Goal: Information Seeking & Learning: Learn about a topic

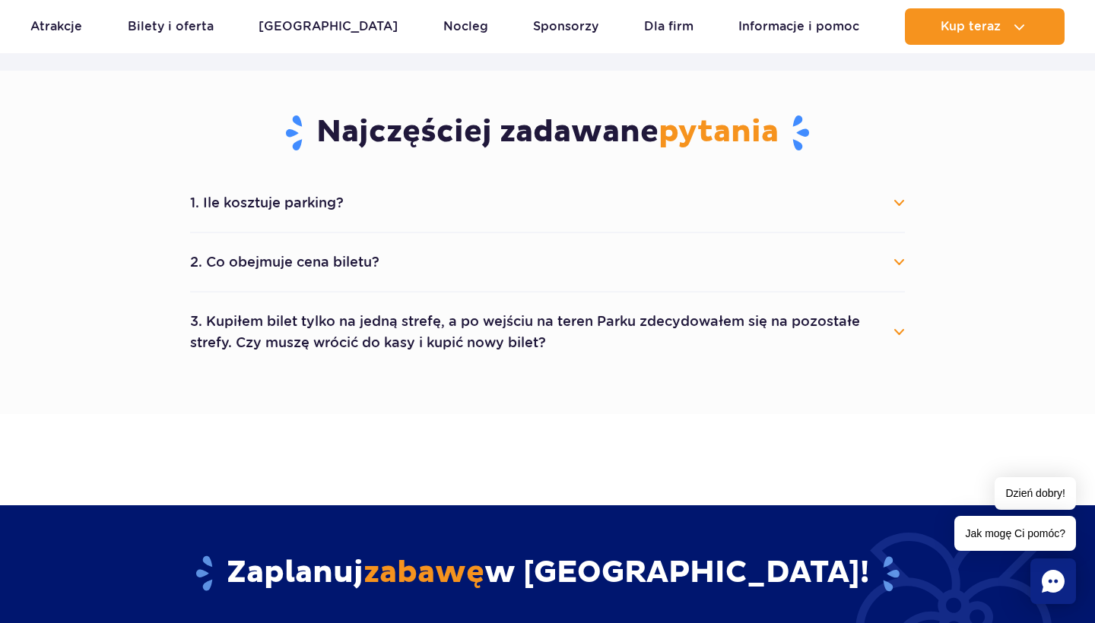
scroll to position [918, 0]
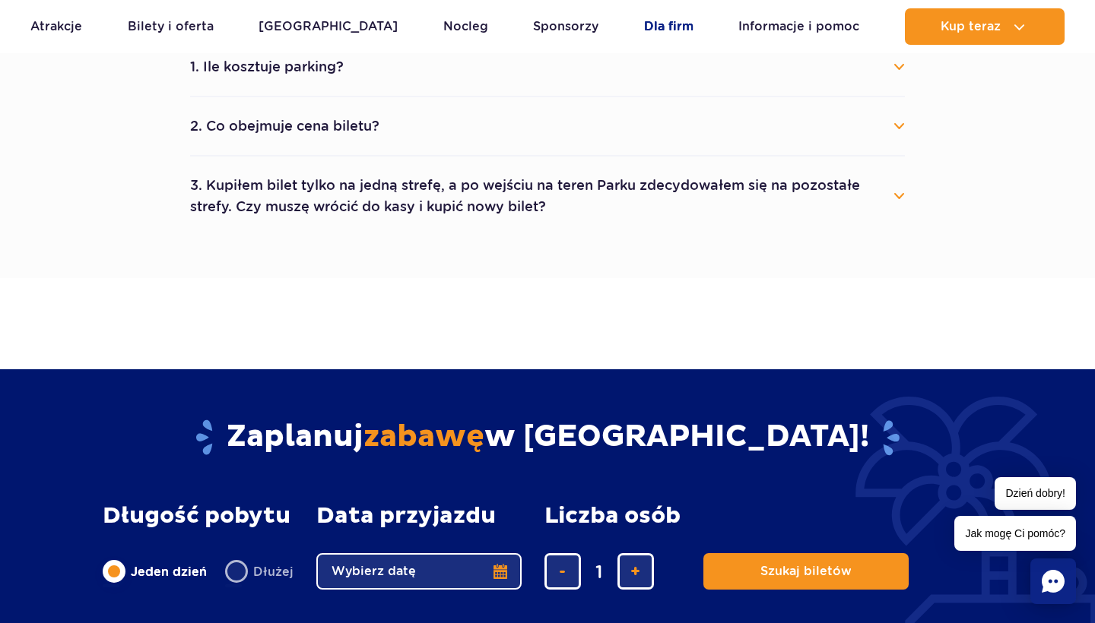
click at [658, 22] on link "Dla firm" at bounding box center [668, 26] width 49 height 36
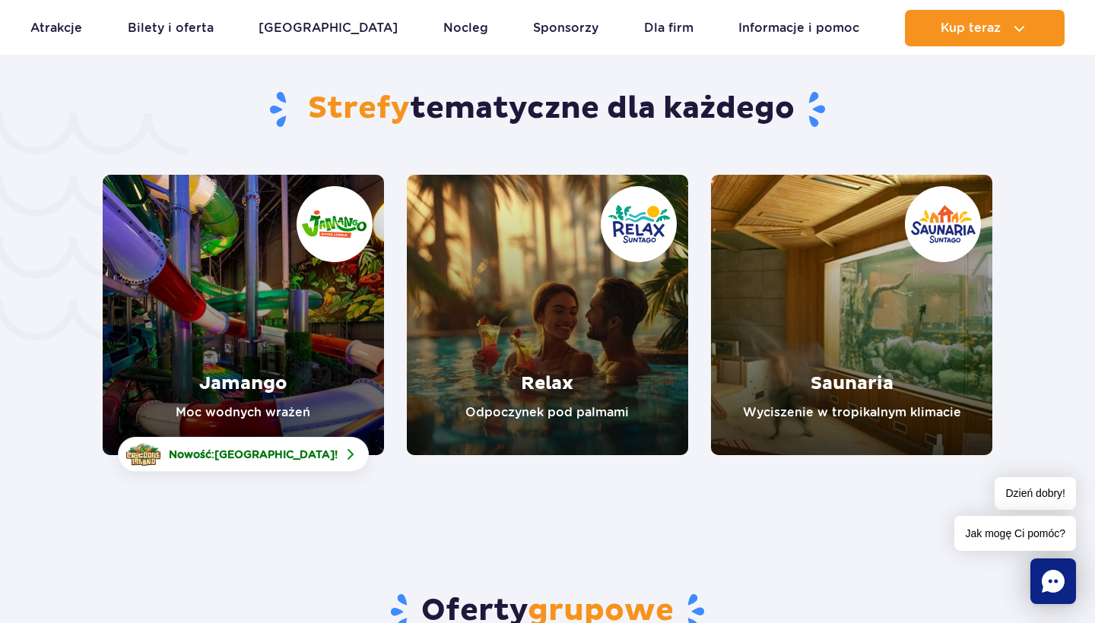
scroll to position [3198, 0]
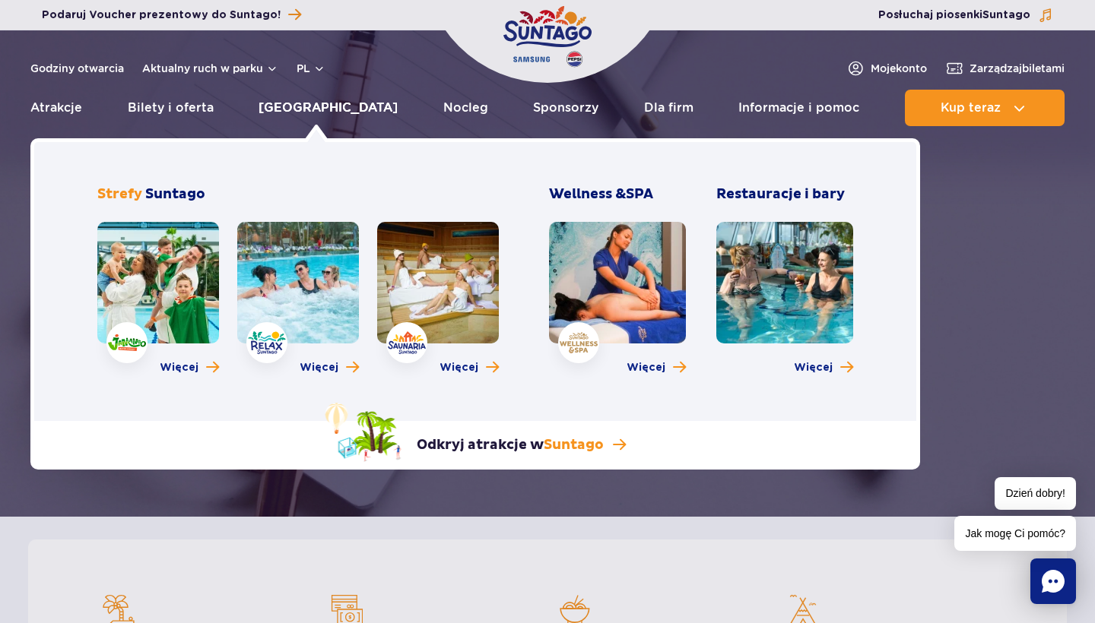
click at [304, 106] on link "[GEOGRAPHIC_DATA]" at bounding box center [327, 108] width 139 height 36
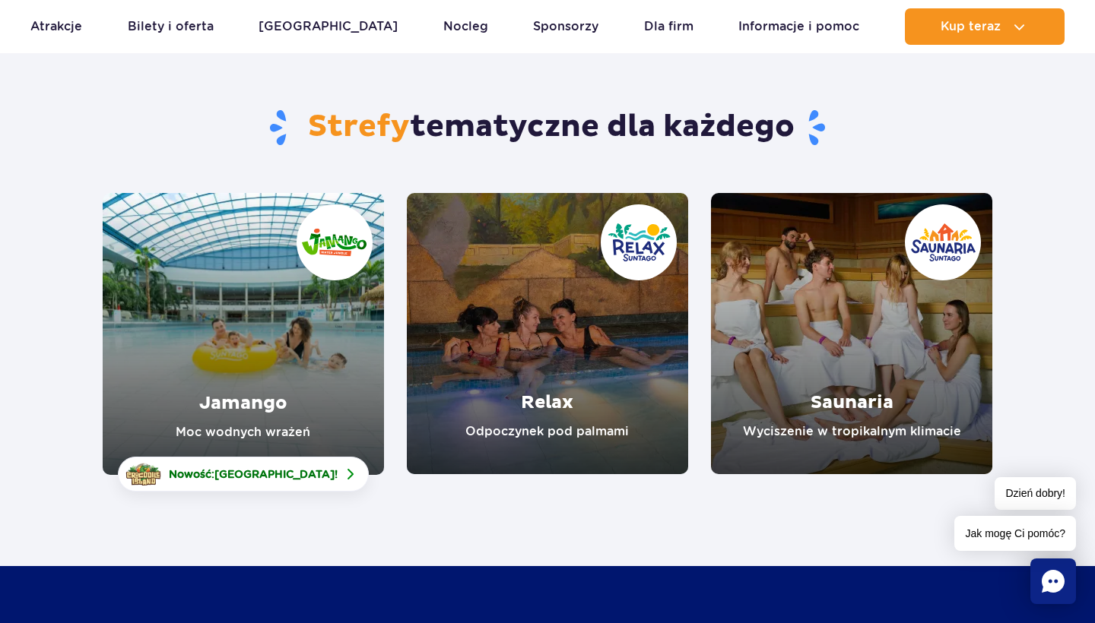
scroll to position [103, 0]
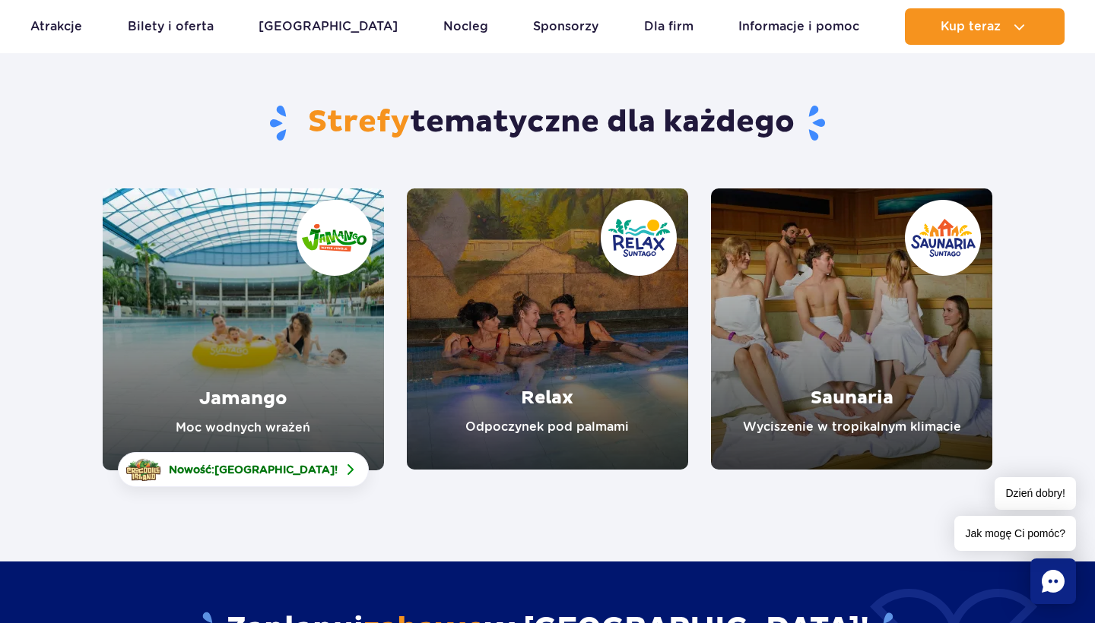
click at [251, 366] on link "Jamango" at bounding box center [243, 330] width 281 height 282
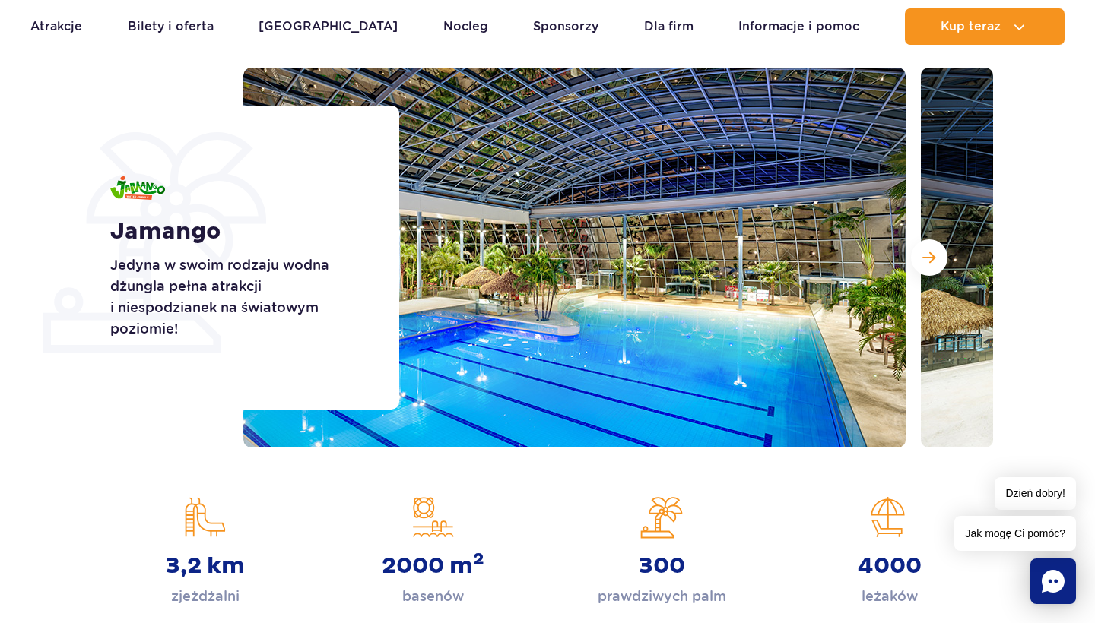
scroll to position [175, 0]
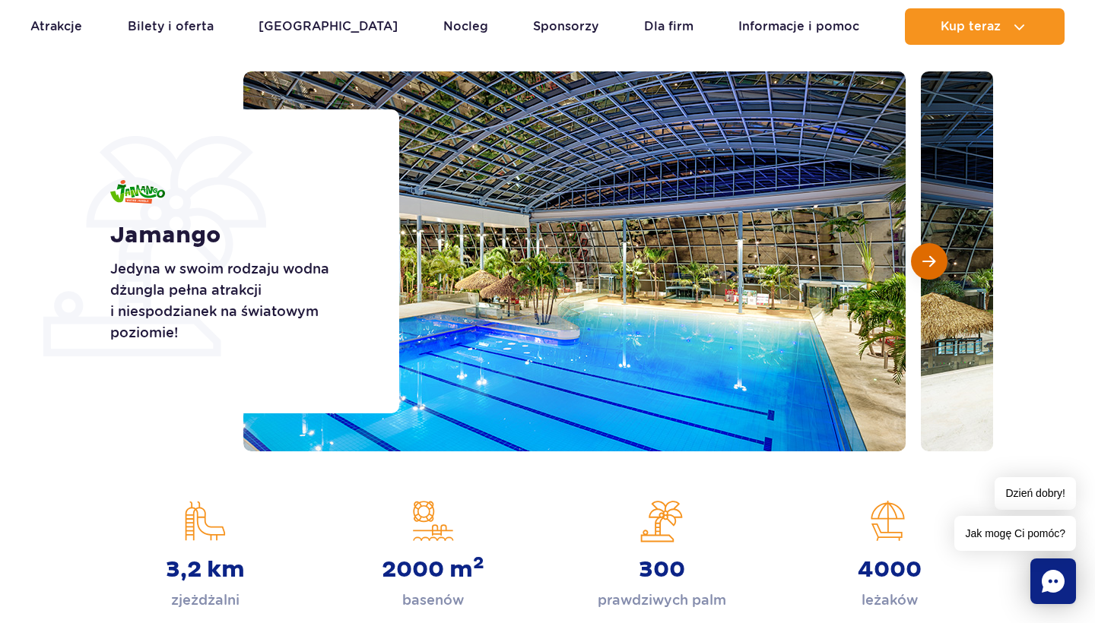
click at [931, 257] on span "Następny slajd" at bounding box center [928, 262] width 13 height 14
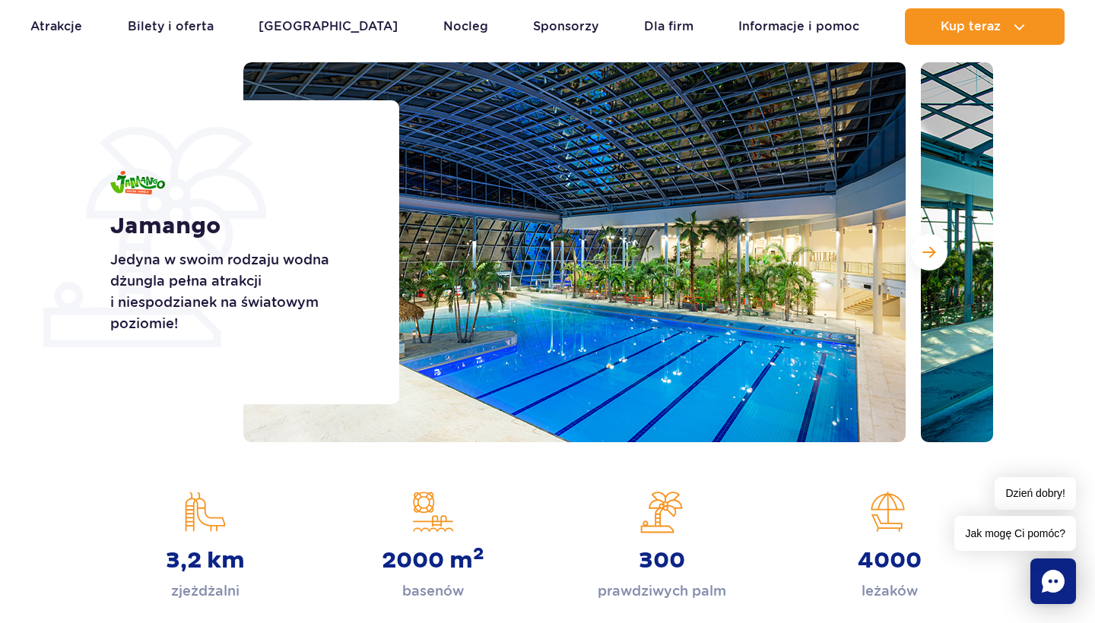
scroll to position [186, 0]
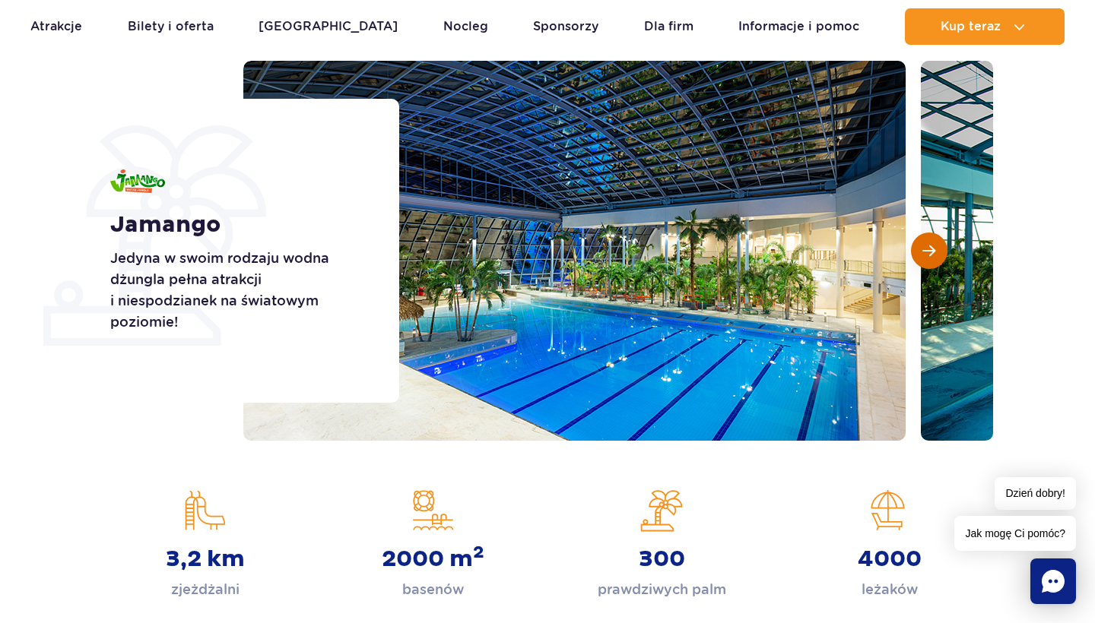
click at [928, 258] on button "Następny slajd" at bounding box center [929, 251] width 36 height 36
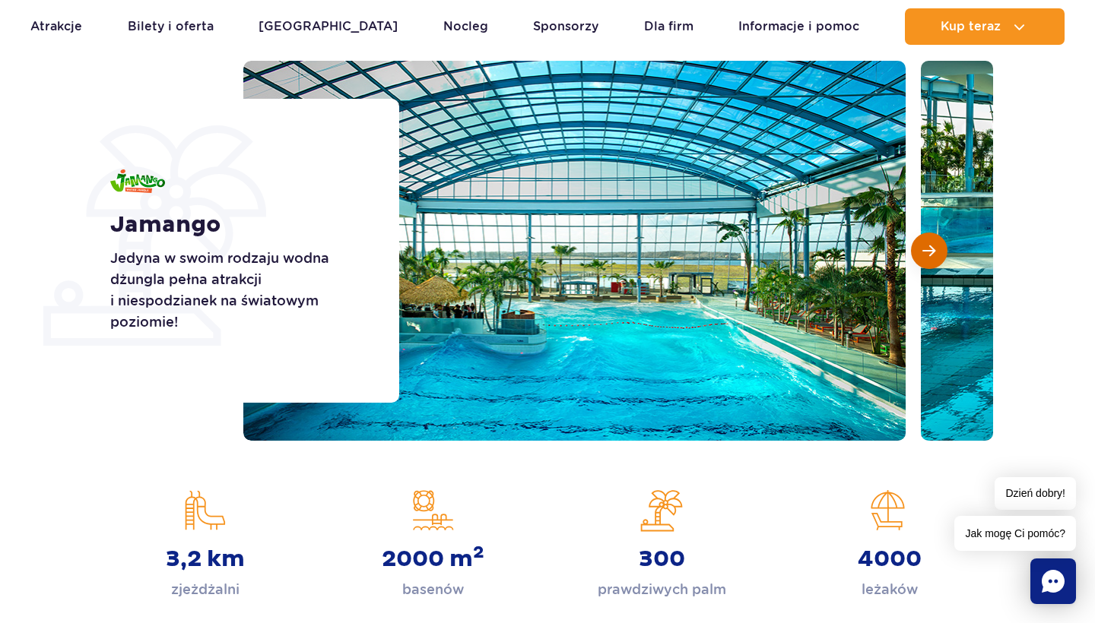
click at [928, 258] on button "Następny slajd" at bounding box center [929, 251] width 36 height 36
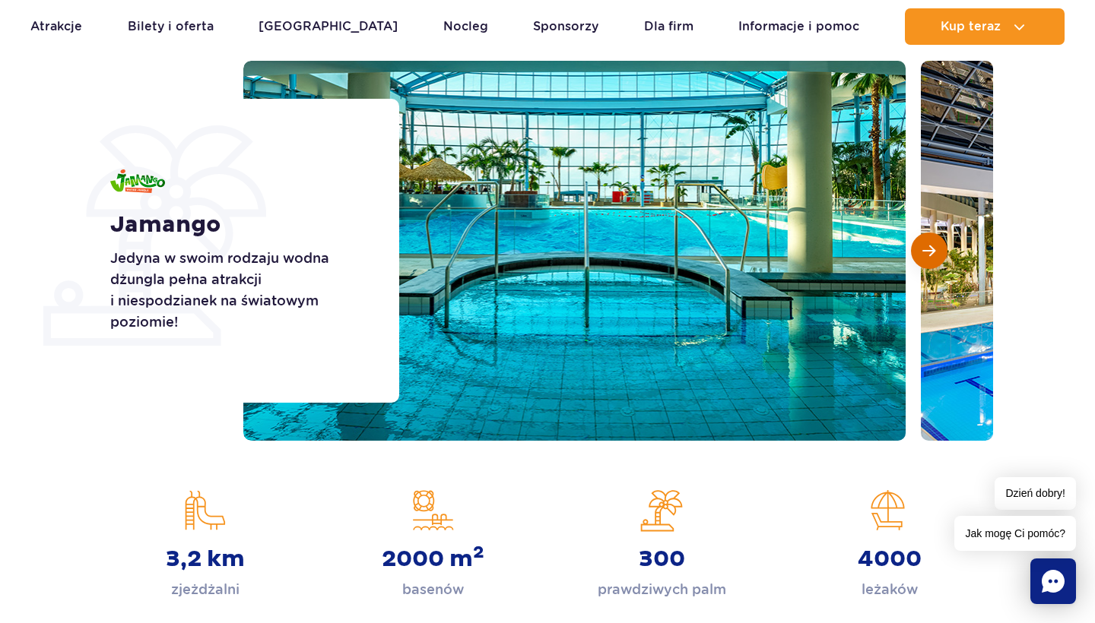
click at [928, 258] on button "Następny slajd" at bounding box center [929, 251] width 36 height 36
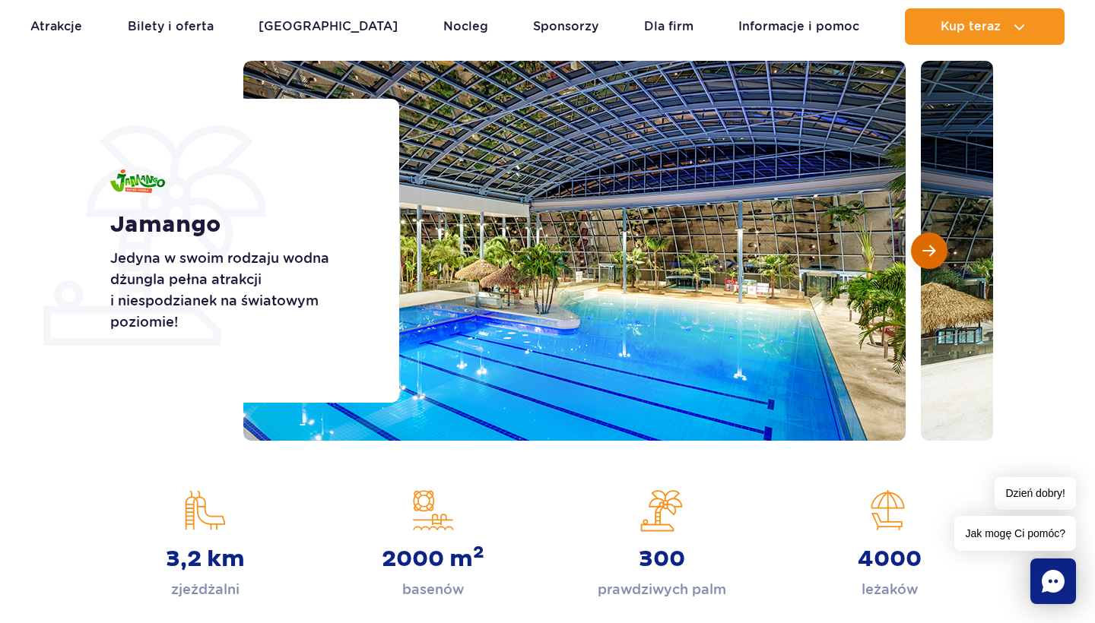
click at [928, 258] on button "Następny slajd" at bounding box center [929, 251] width 36 height 36
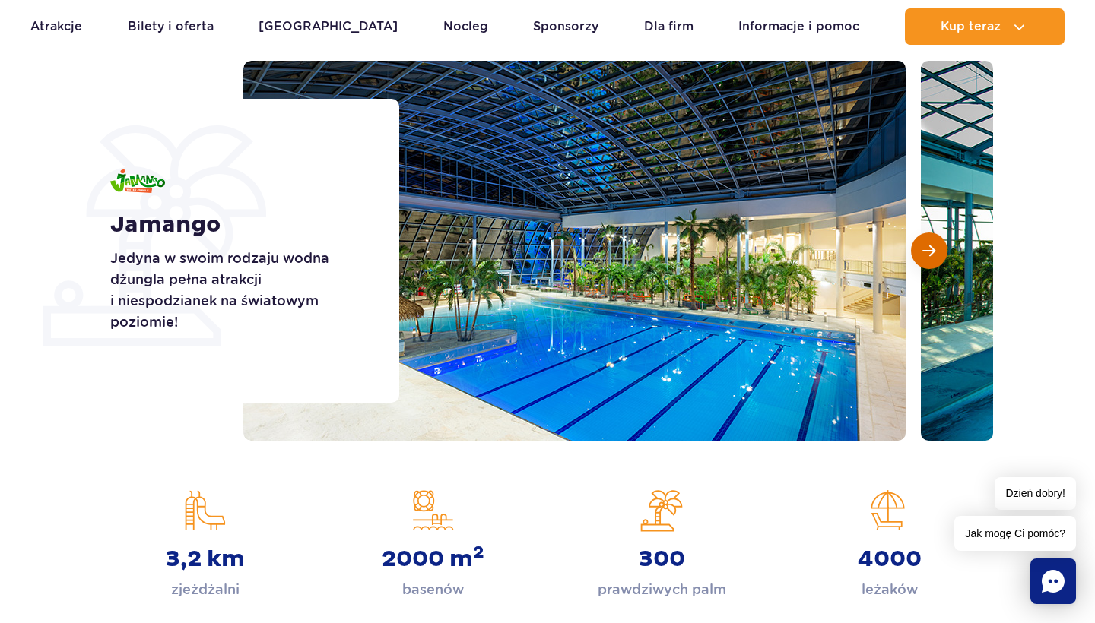
click at [928, 258] on button "Następny slajd" at bounding box center [929, 251] width 36 height 36
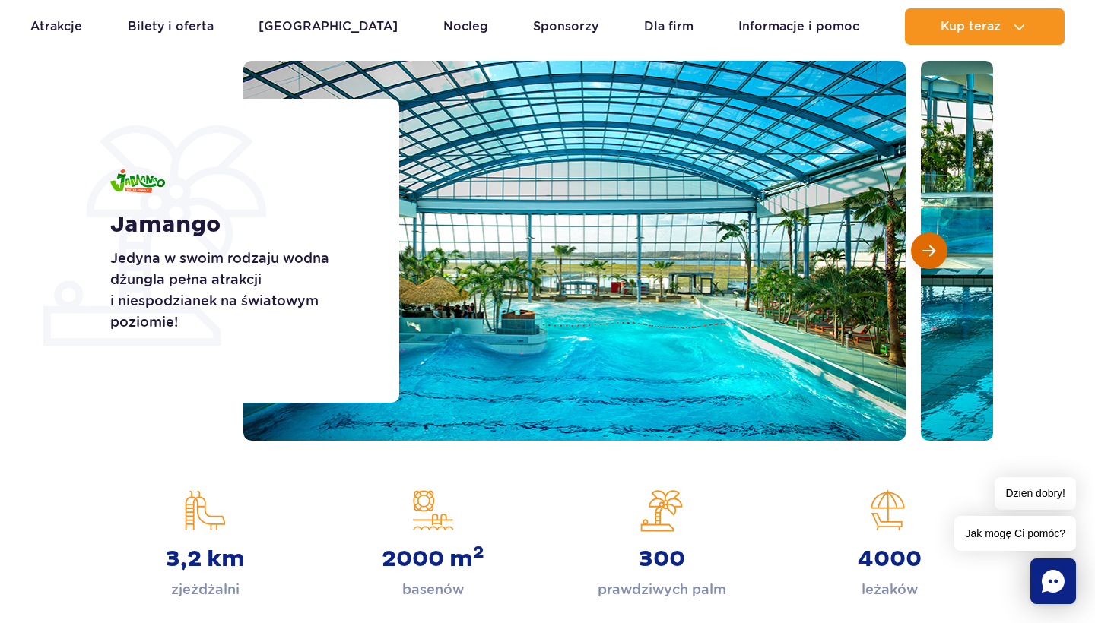
click at [928, 258] on button "Następny slajd" at bounding box center [929, 251] width 36 height 36
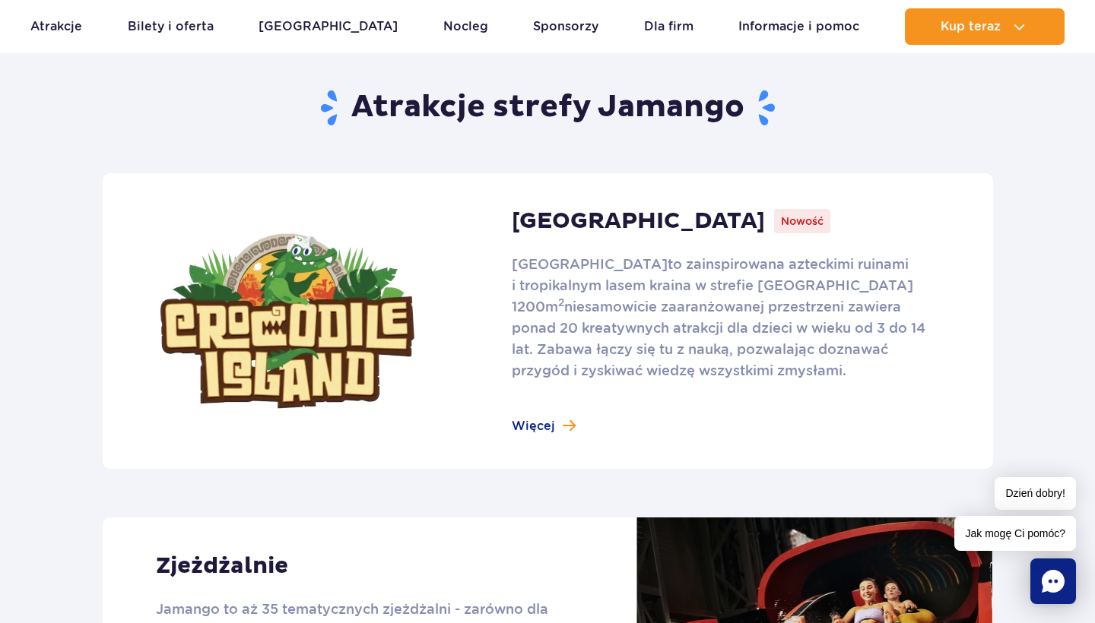
scroll to position [925, 0]
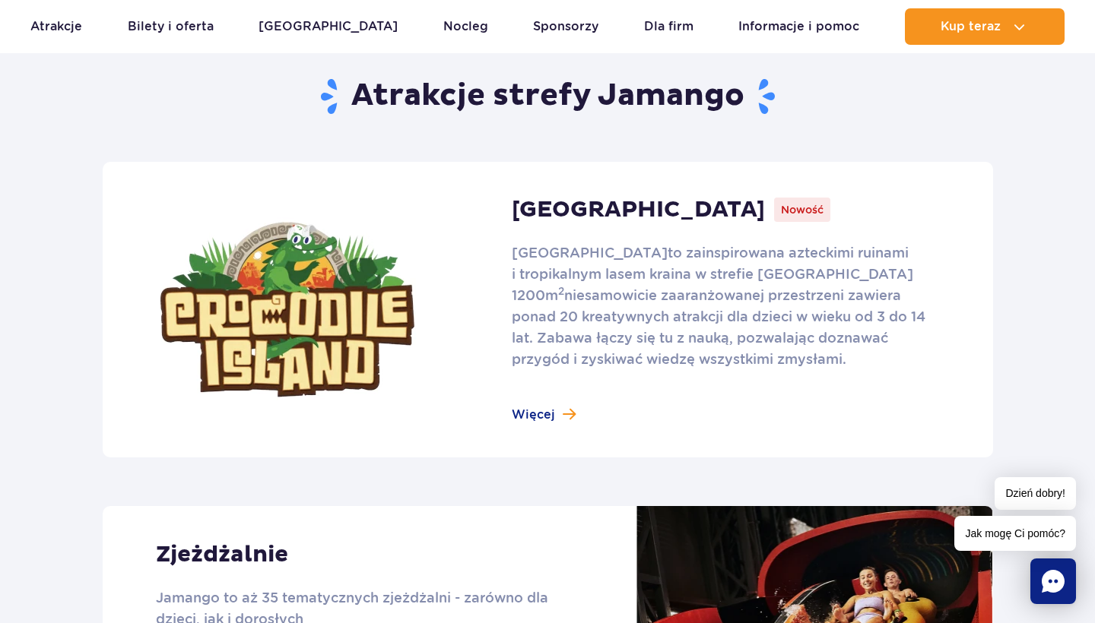
click at [549, 408] on link at bounding box center [548, 310] width 890 height 296
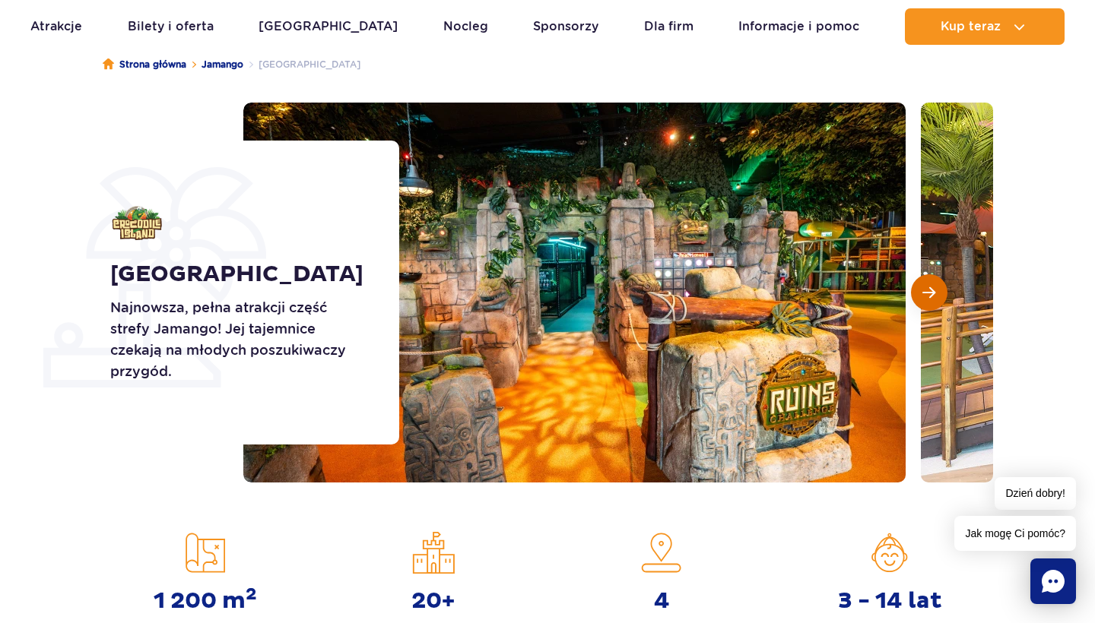
click at [920, 293] on button "Następny slajd" at bounding box center [929, 292] width 36 height 36
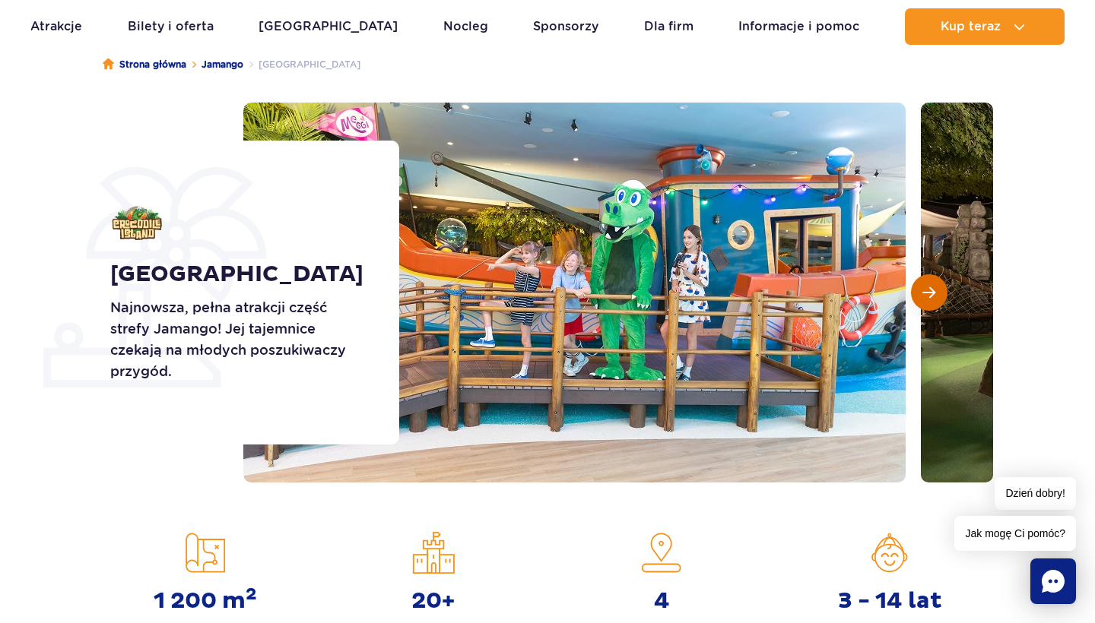
click at [920, 293] on button "Następny slajd" at bounding box center [929, 292] width 36 height 36
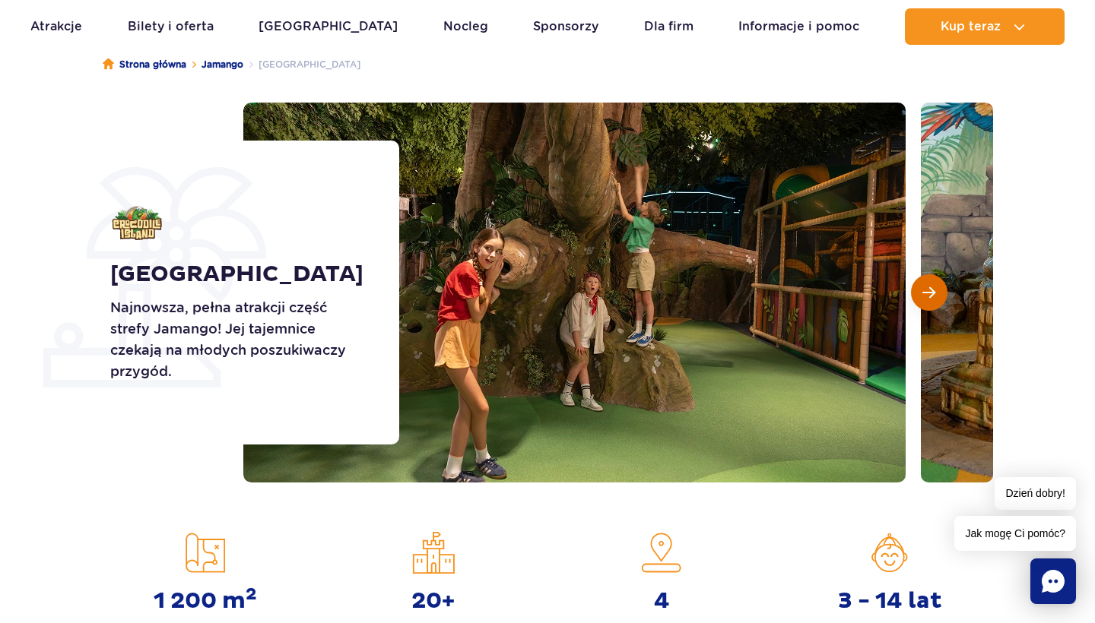
click at [922, 293] on span "Następny slajd" at bounding box center [928, 293] width 13 height 14
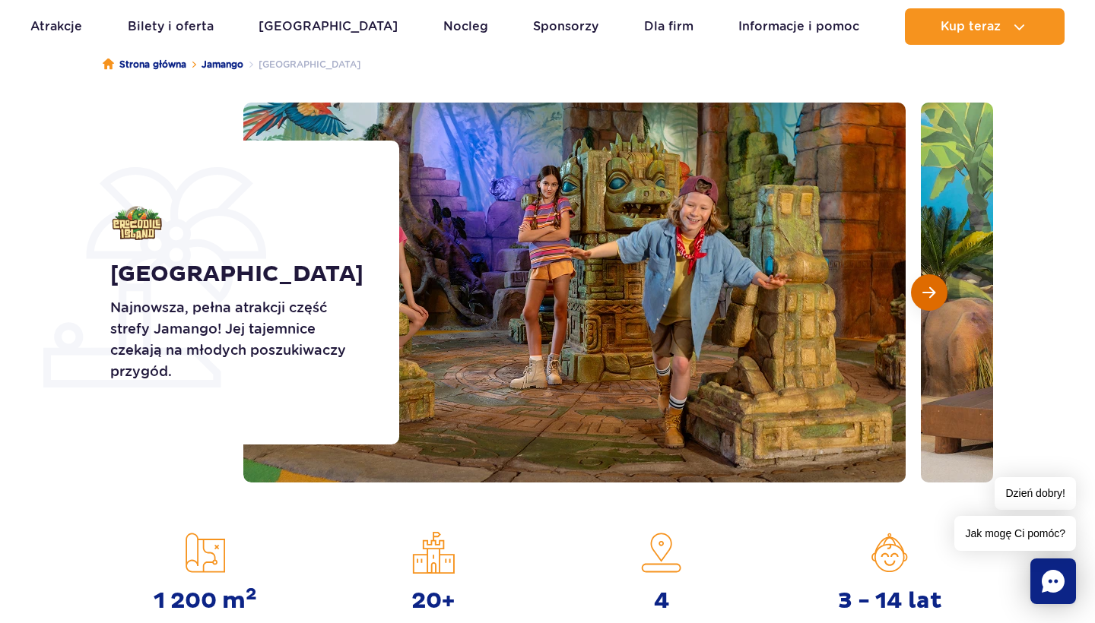
click at [922, 293] on span "Następny slajd" at bounding box center [928, 293] width 13 height 14
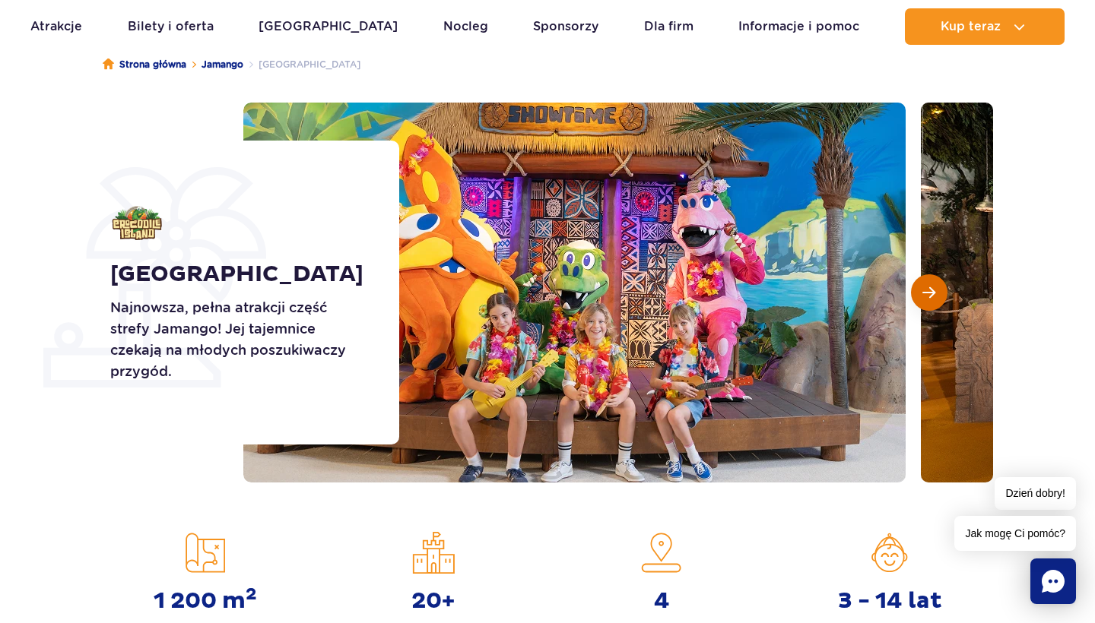
click at [922, 293] on span "Następny slajd" at bounding box center [928, 293] width 13 height 14
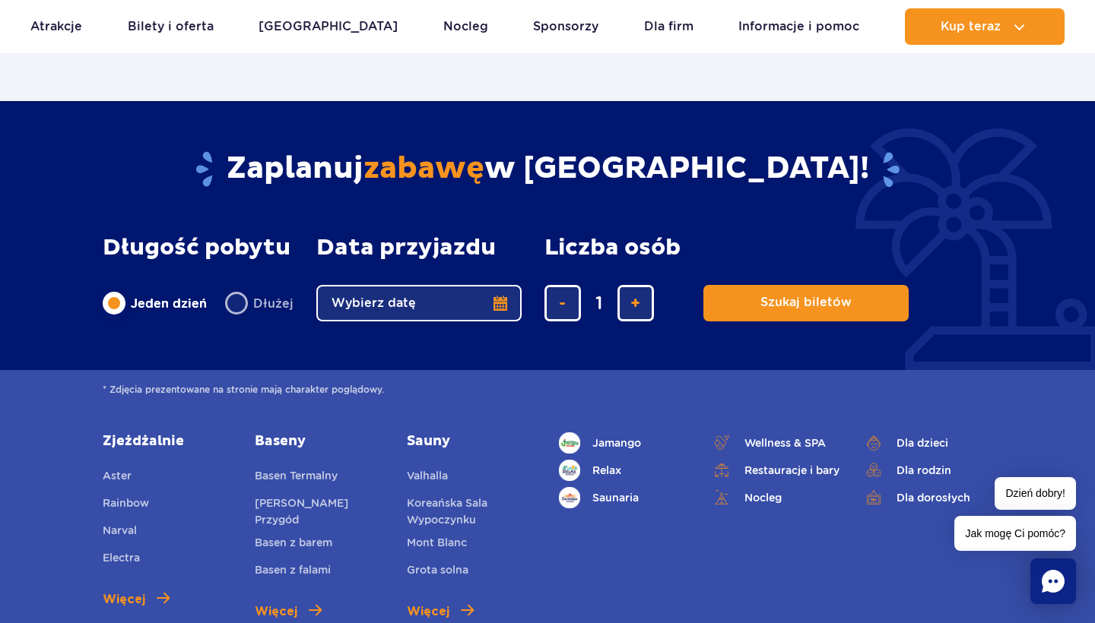
scroll to position [3633, 0]
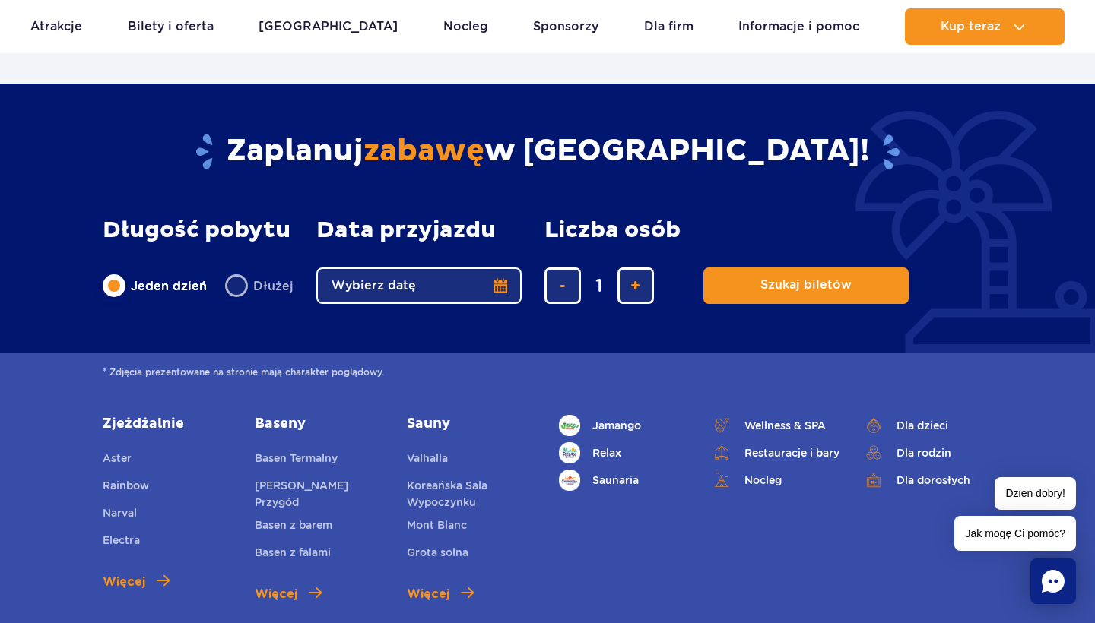
click at [135, 424] on link "Zjeżdżalnie" at bounding box center [167, 424] width 129 height 18
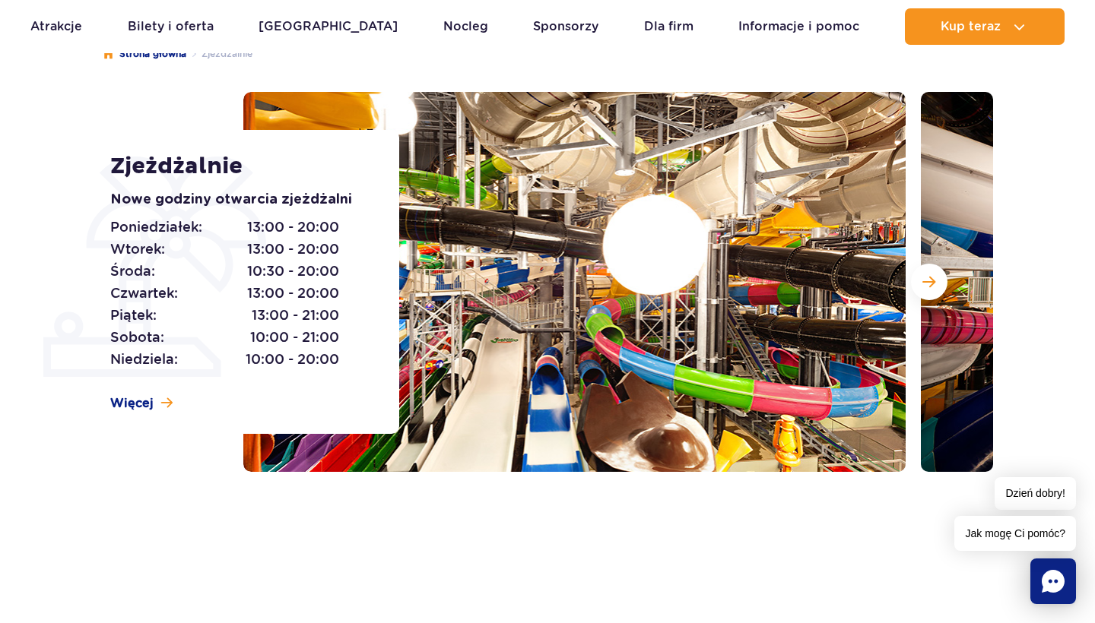
scroll to position [163, 0]
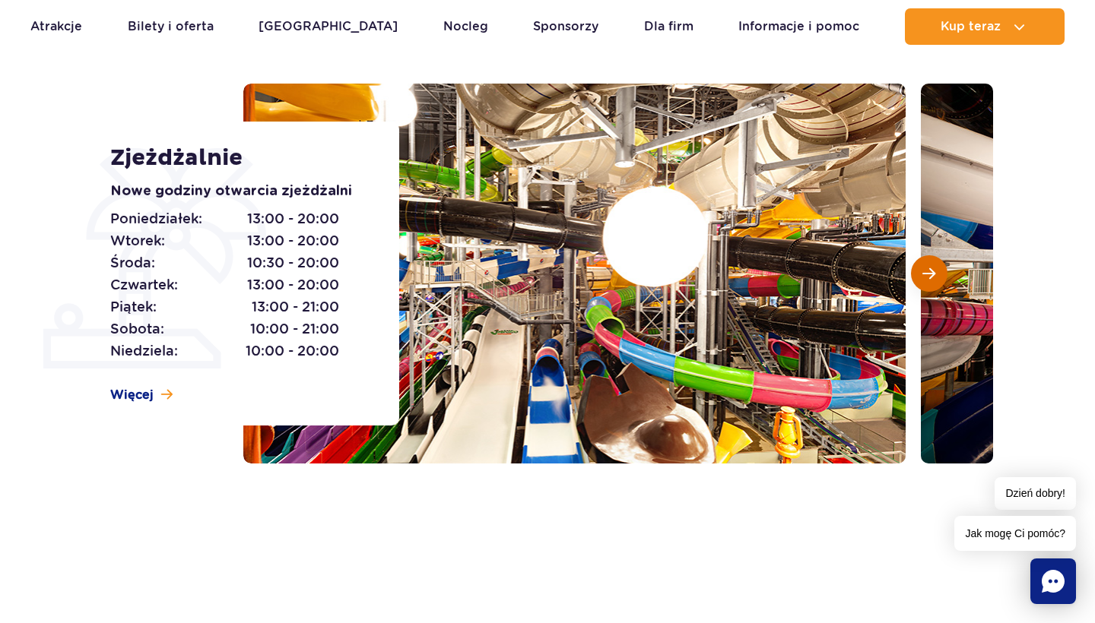
click at [928, 278] on span "Następny slajd" at bounding box center [928, 274] width 13 height 14
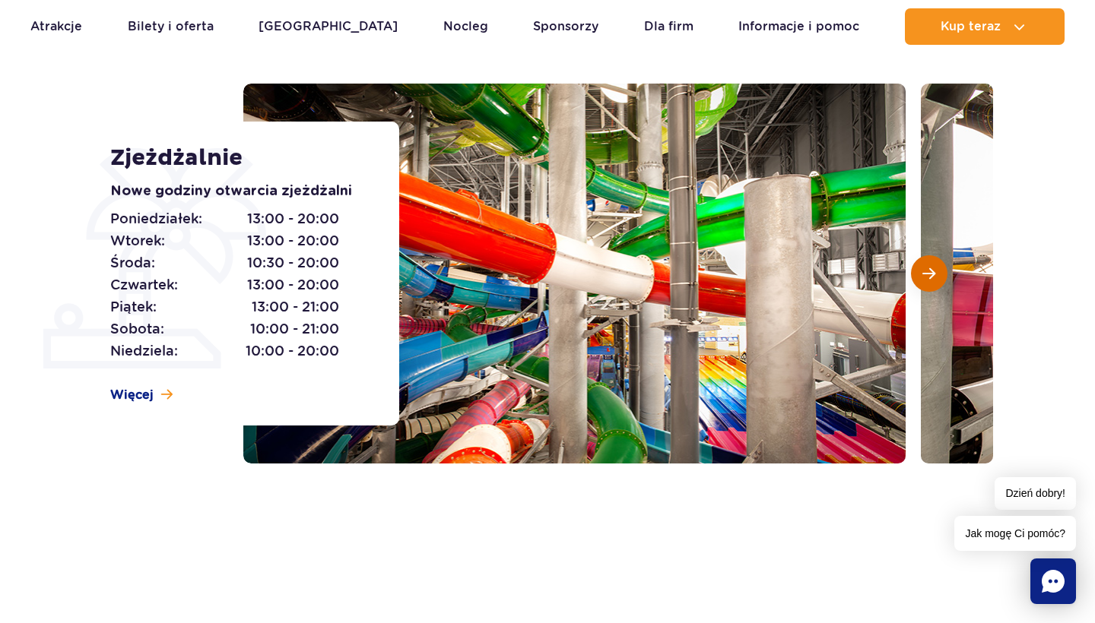
click at [928, 278] on span "Następny slajd" at bounding box center [928, 274] width 13 height 14
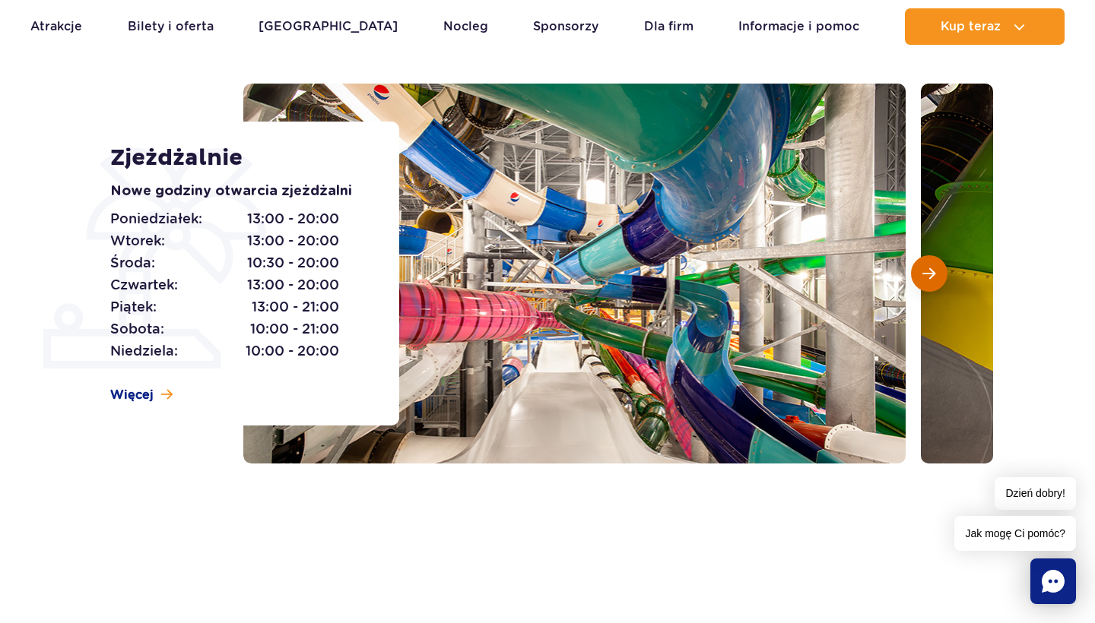
click at [928, 278] on span "Następny slajd" at bounding box center [928, 274] width 13 height 14
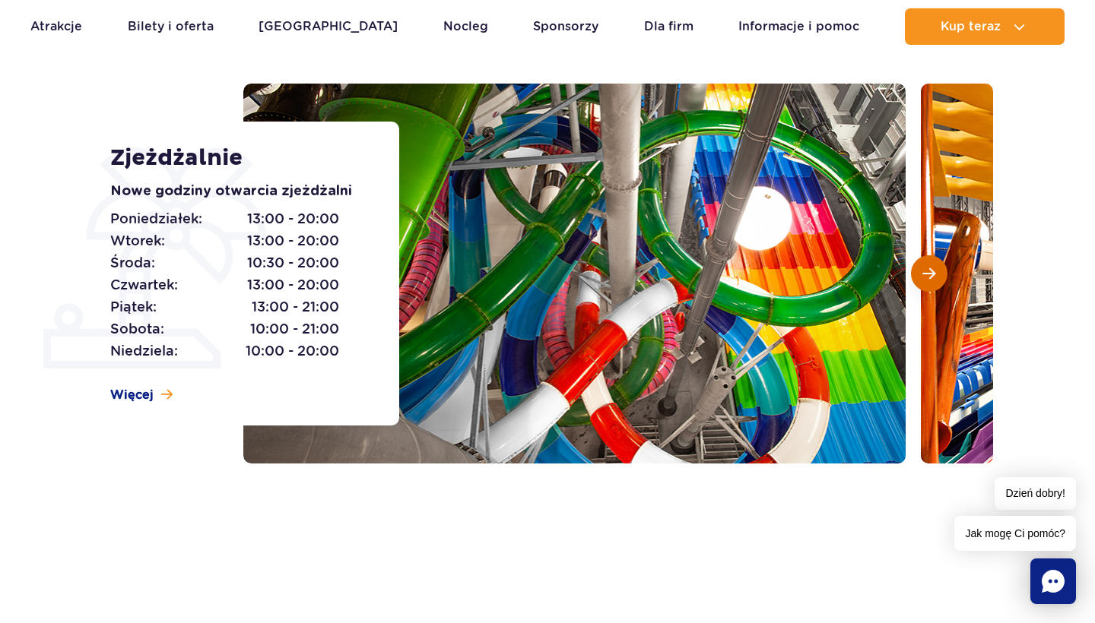
click at [928, 278] on span "Następny slajd" at bounding box center [928, 274] width 13 height 14
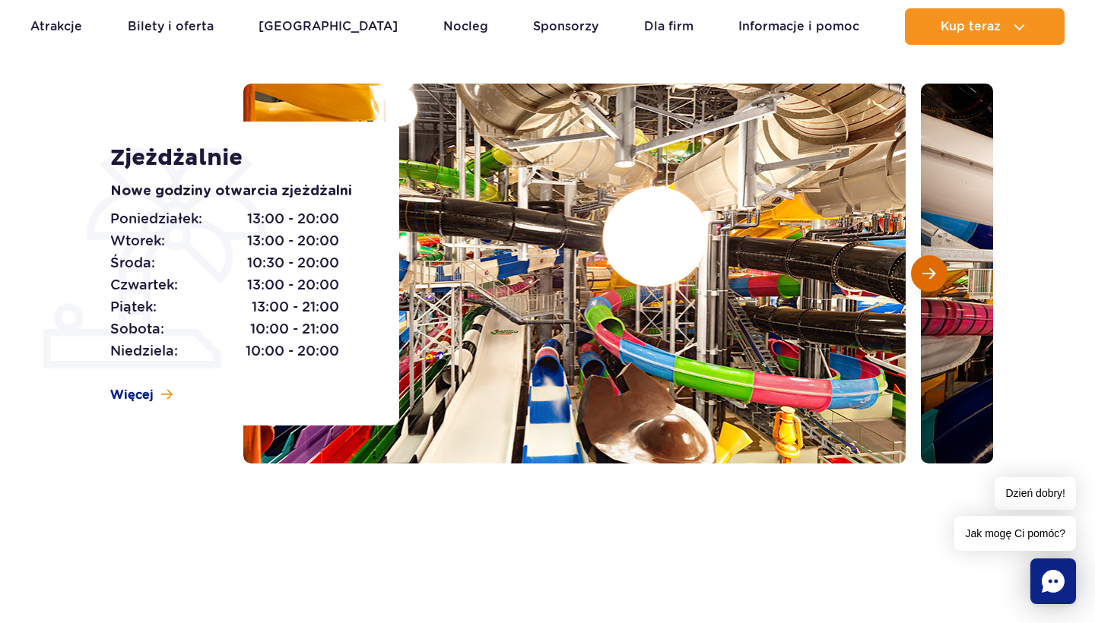
click at [928, 278] on span "Następny slajd" at bounding box center [928, 274] width 13 height 14
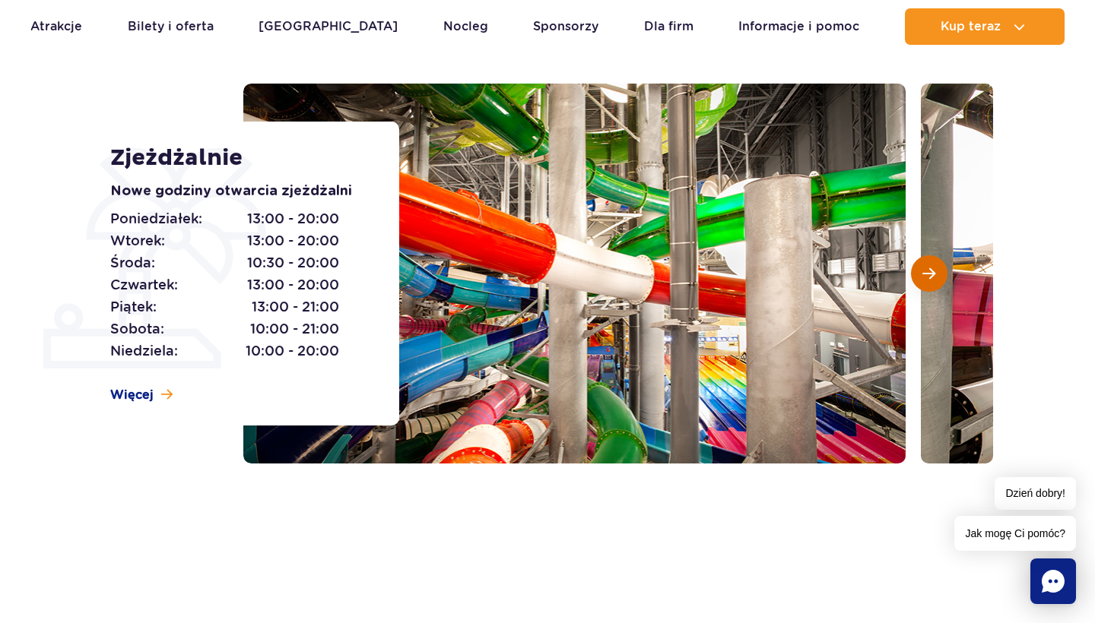
click at [928, 278] on span "Następny slajd" at bounding box center [928, 274] width 13 height 14
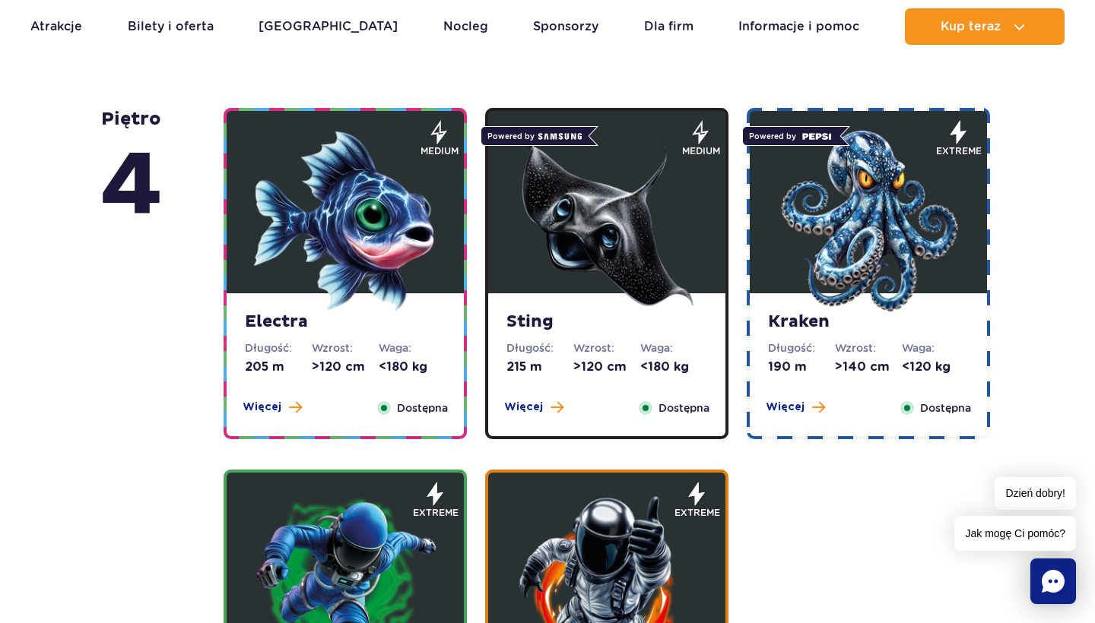
scroll to position [1431, 0]
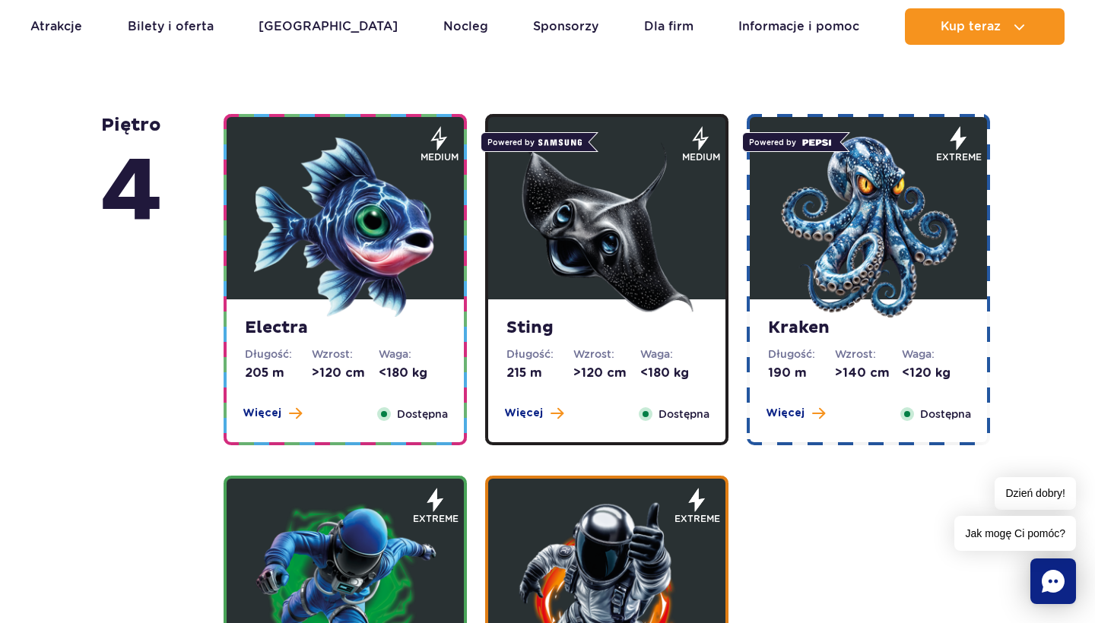
click at [334, 239] on img at bounding box center [345, 227] width 182 height 182
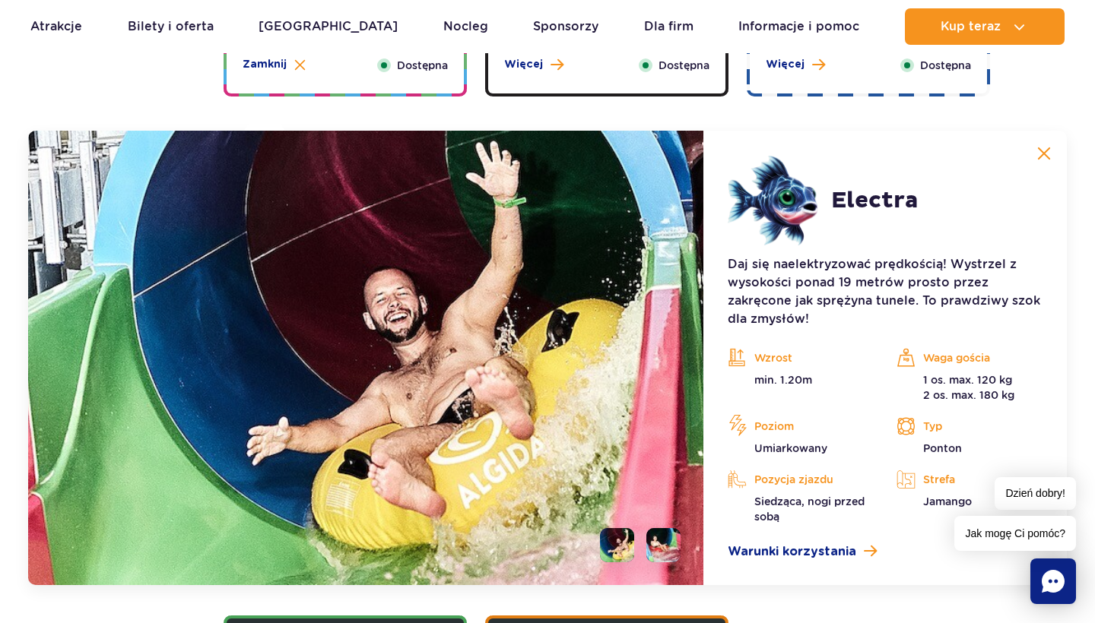
scroll to position [1819, 0]
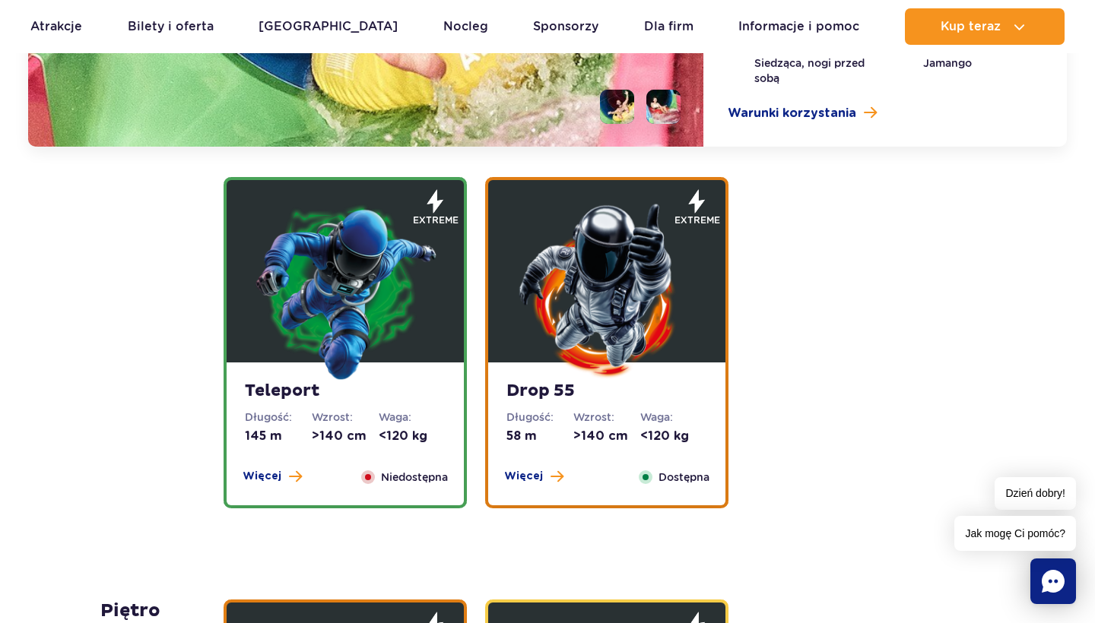
click at [577, 300] on img at bounding box center [606, 290] width 182 height 182
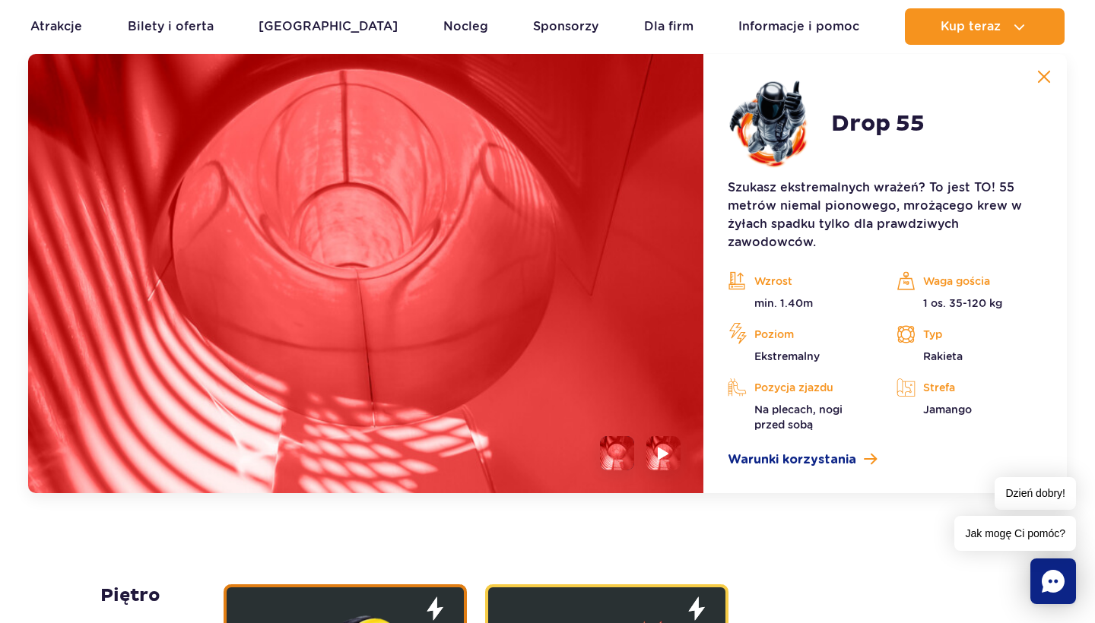
scroll to position [2181, 0]
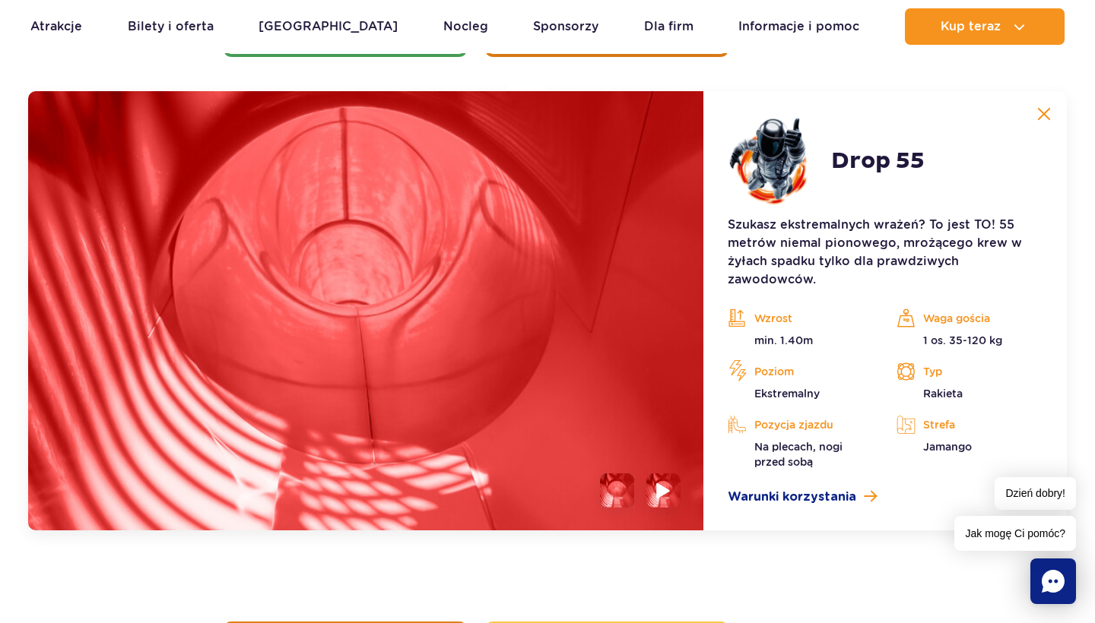
click at [662, 493] on img at bounding box center [663, 490] width 14 height 17
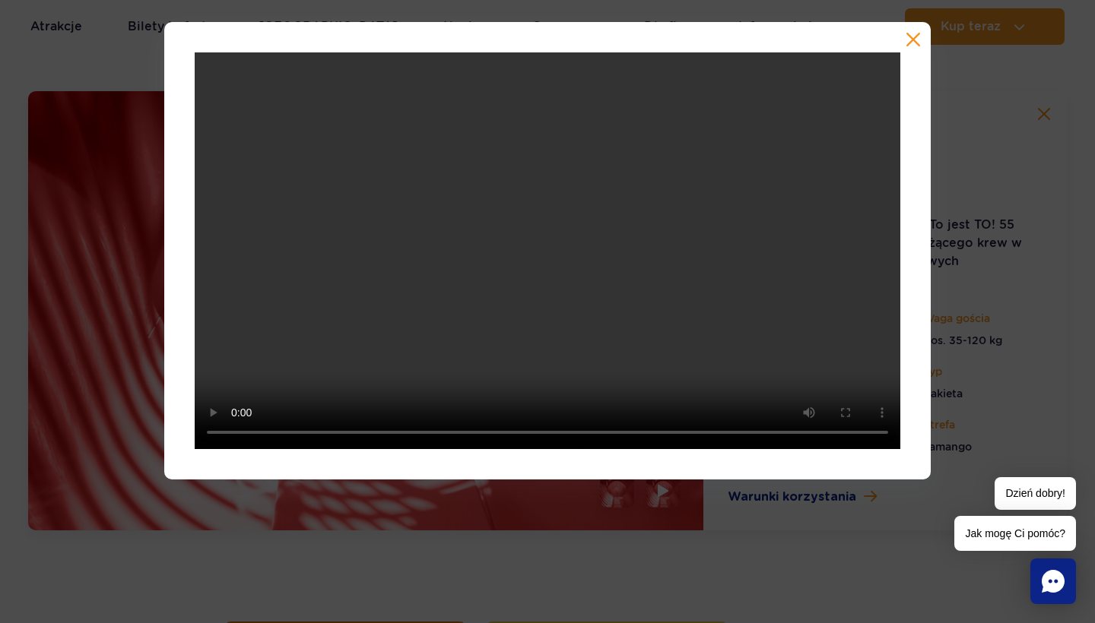
click at [237, 435] on video at bounding box center [548, 250] width 706 height 397
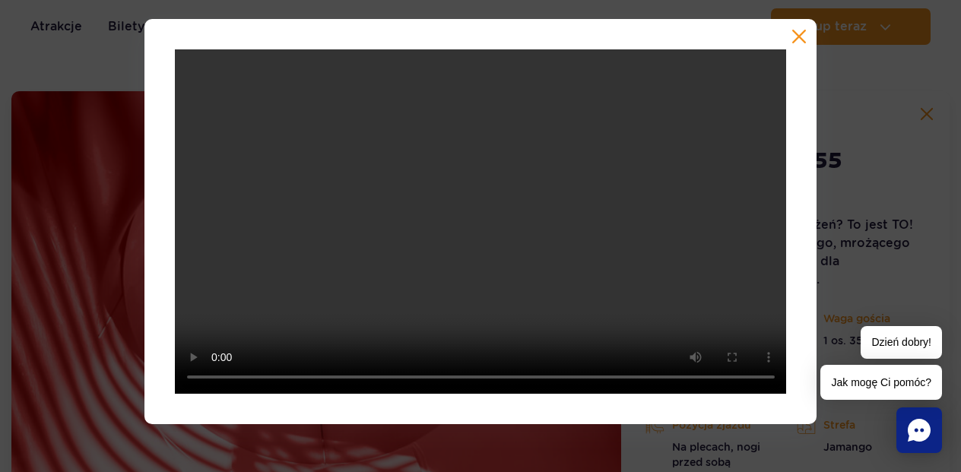
click at [804, 38] on button "button" at bounding box center [798, 36] width 15 height 15
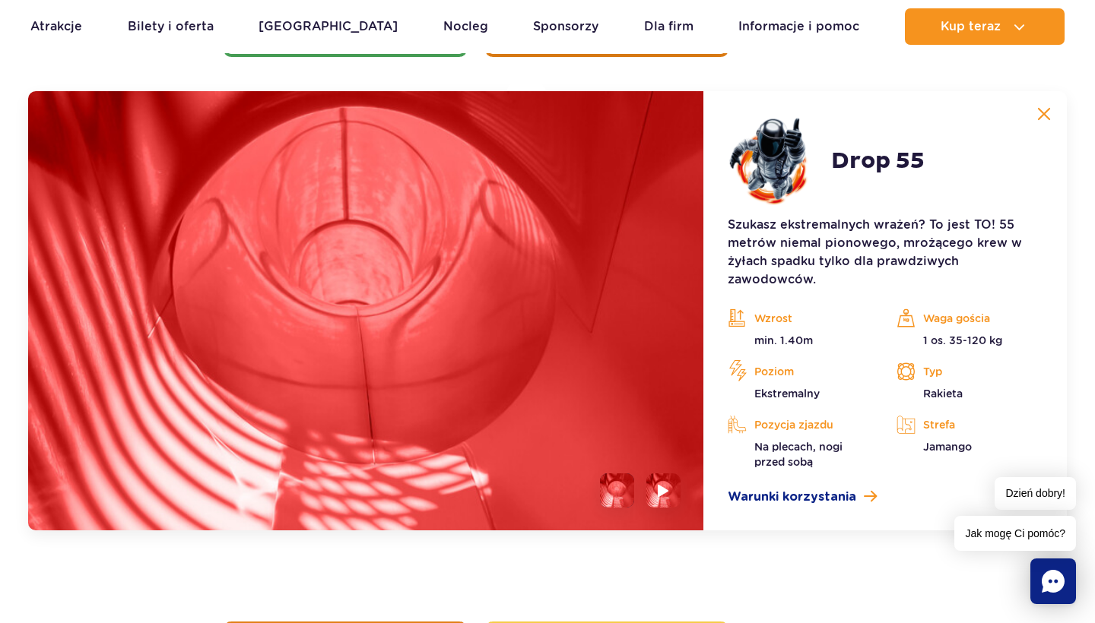
click at [1042, 113] on img at bounding box center [1044, 114] width 14 height 14
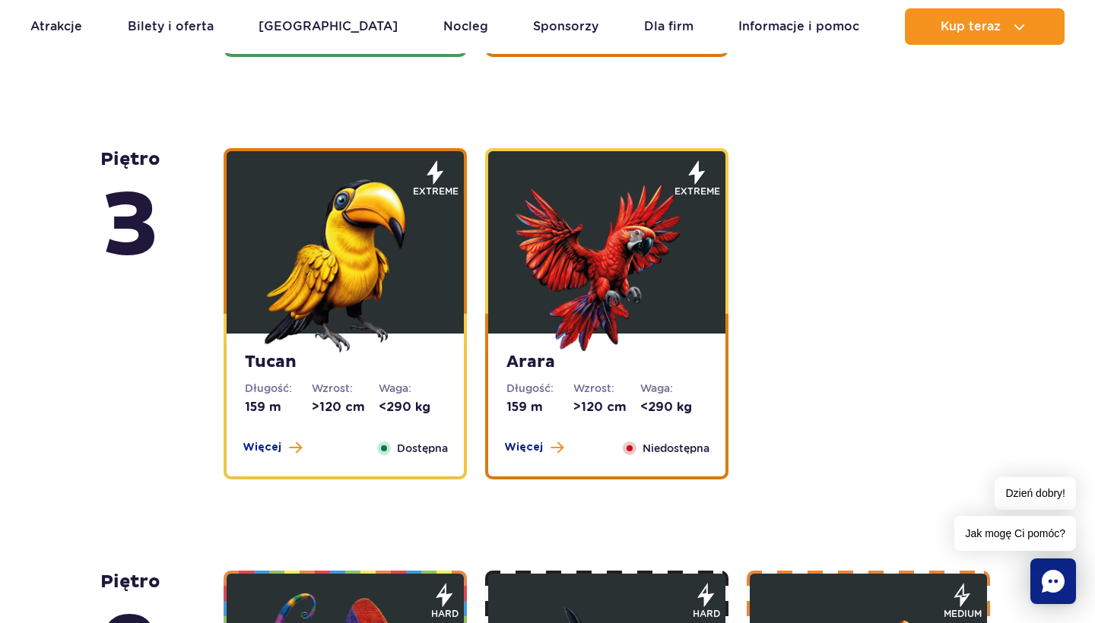
click at [338, 362] on strong "Tucan" at bounding box center [345, 362] width 201 height 21
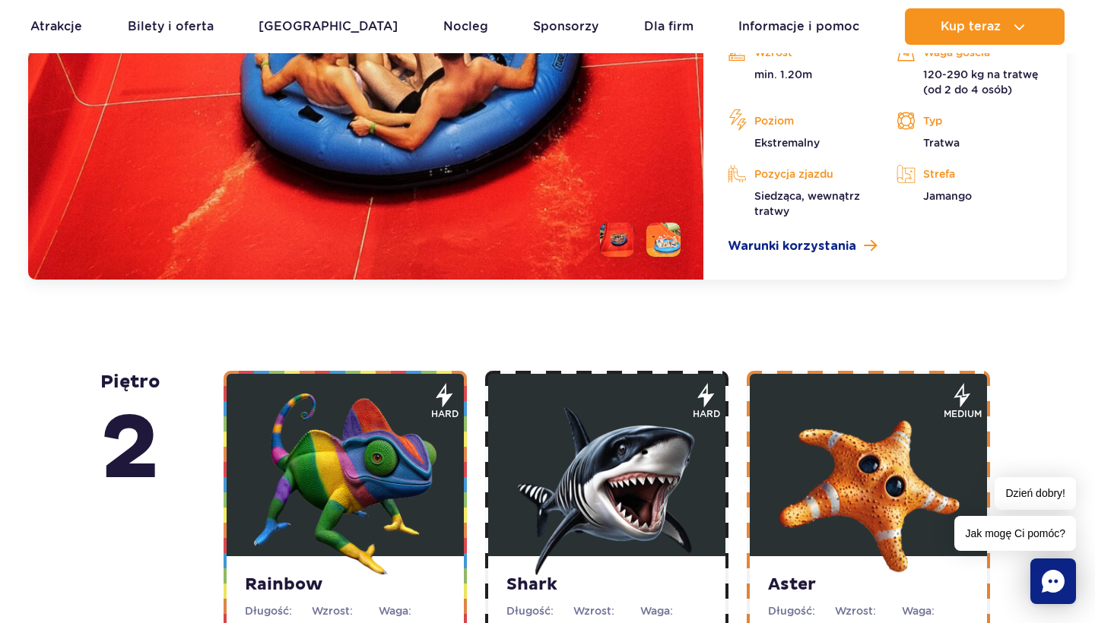
scroll to position [2848, 0]
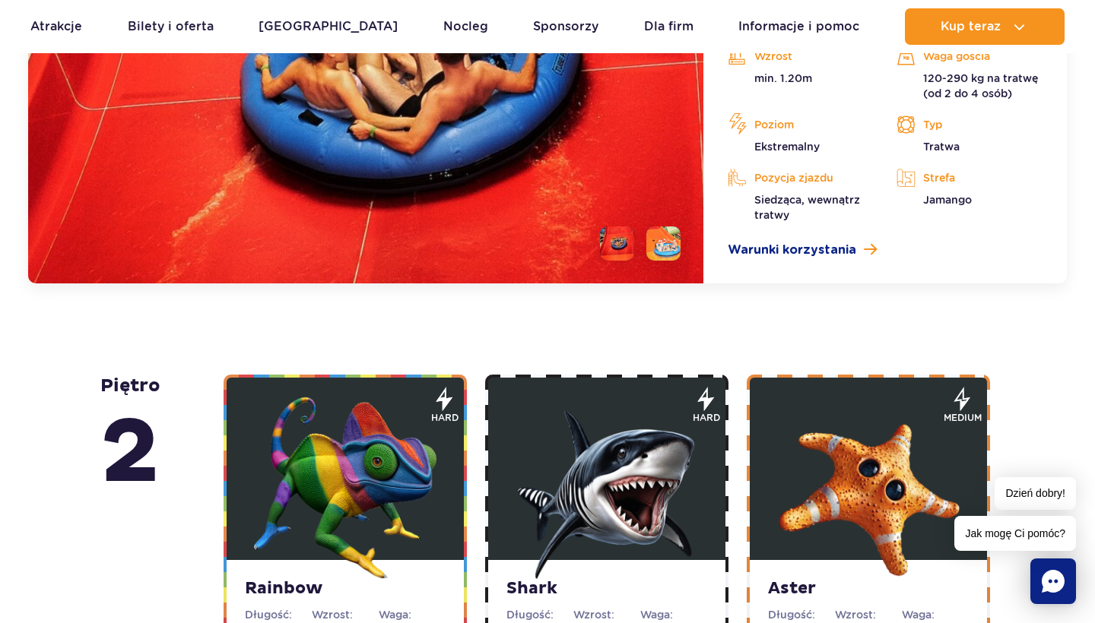
click at [666, 246] on li at bounding box center [663, 244] width 34 height 34
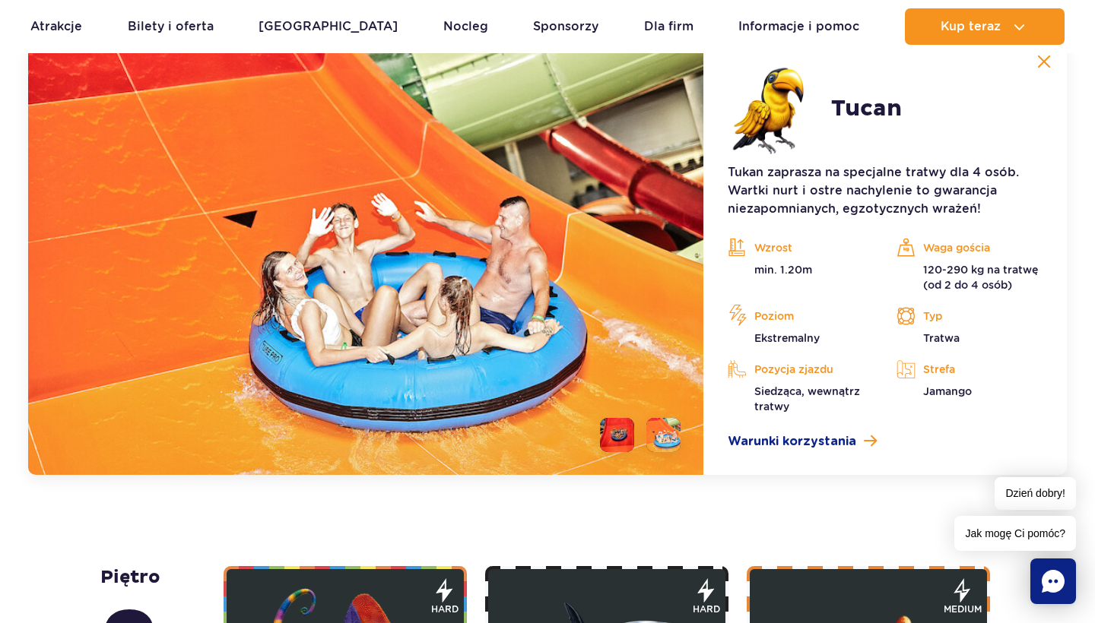
scroll to position [2654, 0]
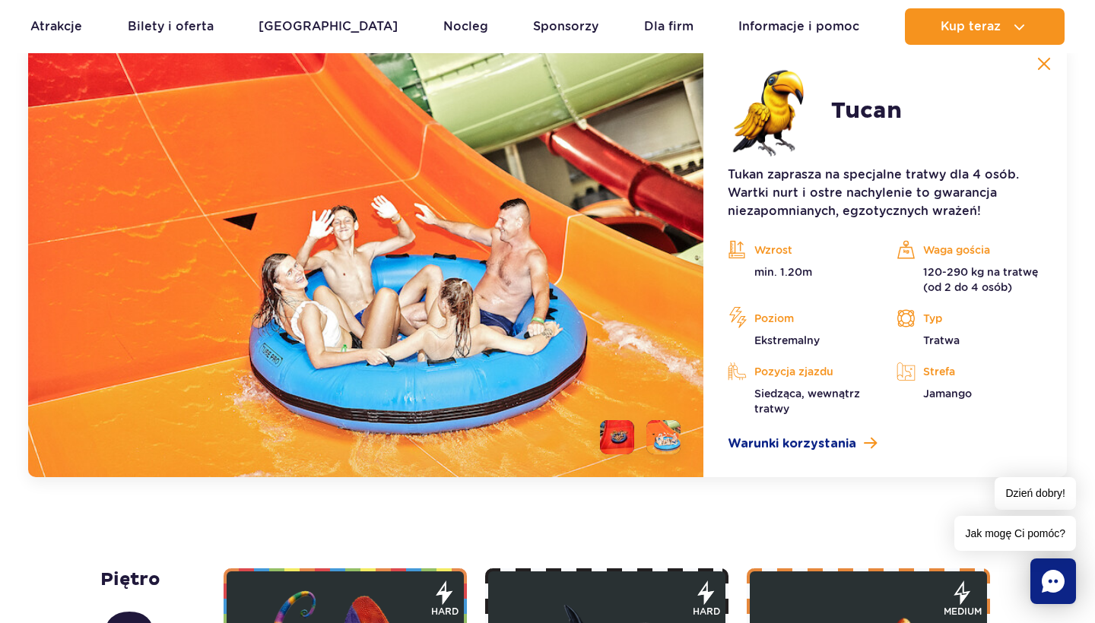
click at [614, 439] on li at bounding box center [617, 437] width 34 height 34
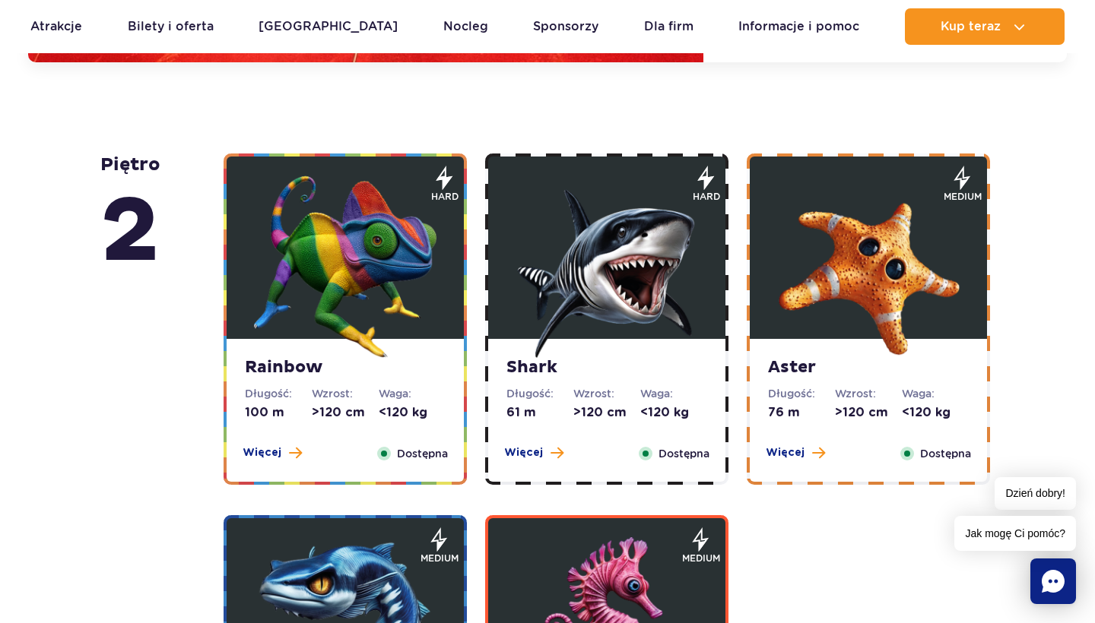
scroll to position [3094, 0]
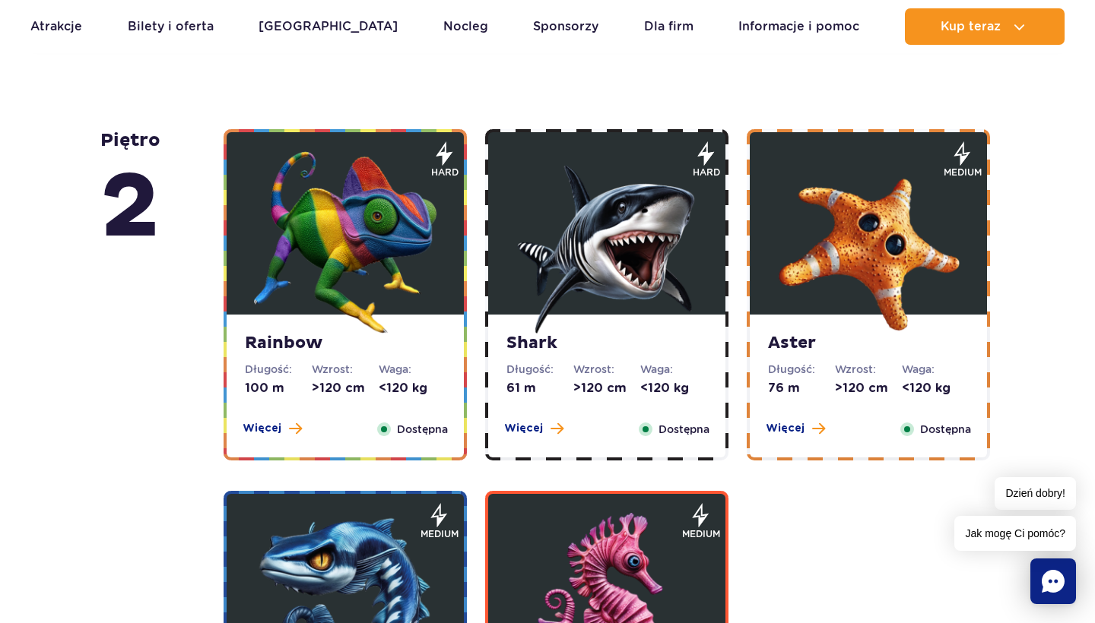
click at [617, 341] on strong "Shark" at bounding box center [606, 343] width 201 height 21
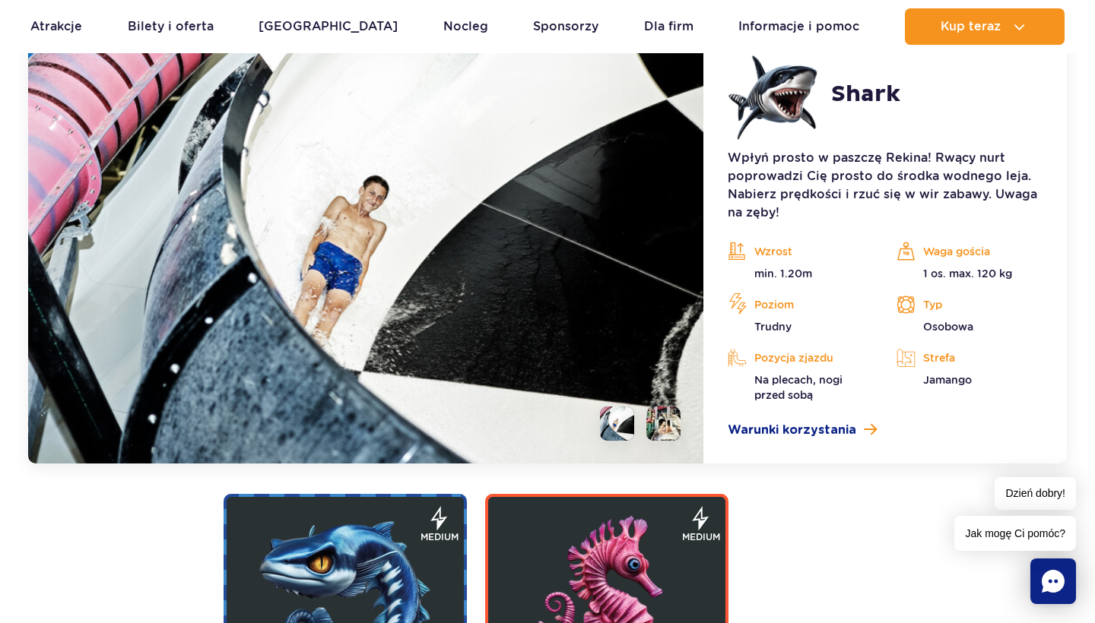
scroll to position [3027, 0]
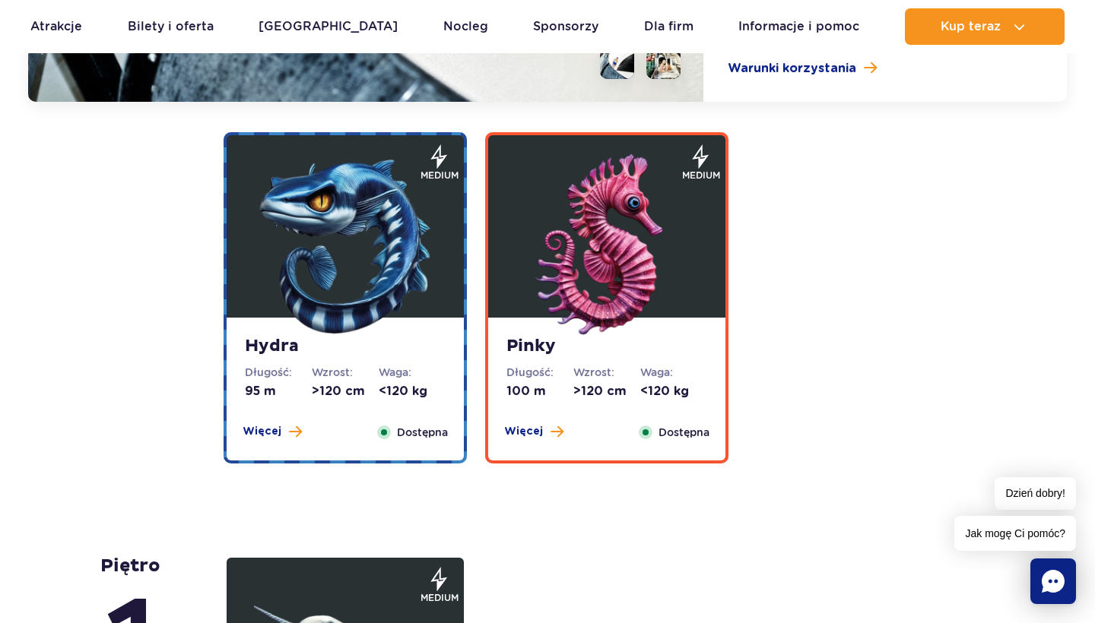
click at [578, 356] on strong "Pinky" at bounding box center [606, 346] width 201 height 21
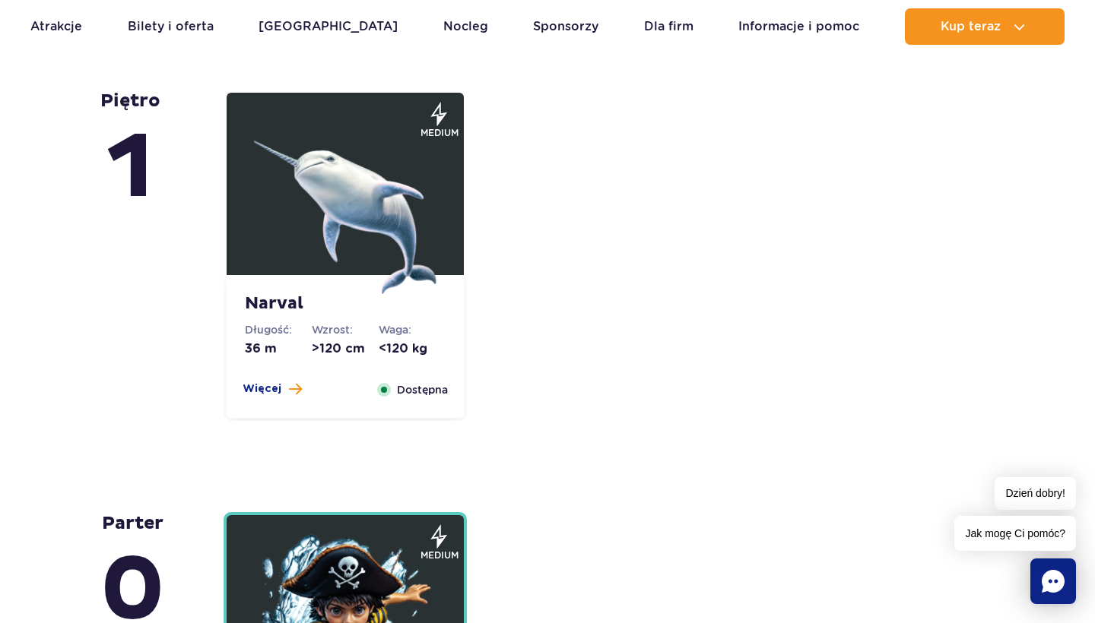
click at [344, 320] on div "Narval Długość: 36 m Wzrost: >120 cm Waga: <120 kg Więcej Zamknij Dostępna" at bounding box center [345, 346] width 237 height 143
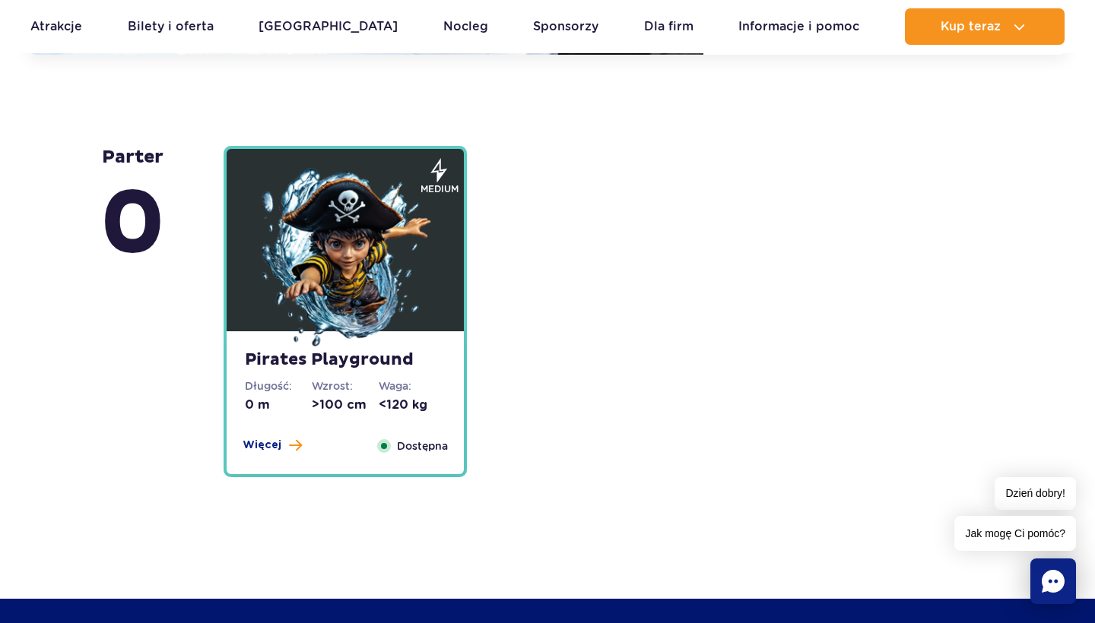
scroll to position [4278, 0]
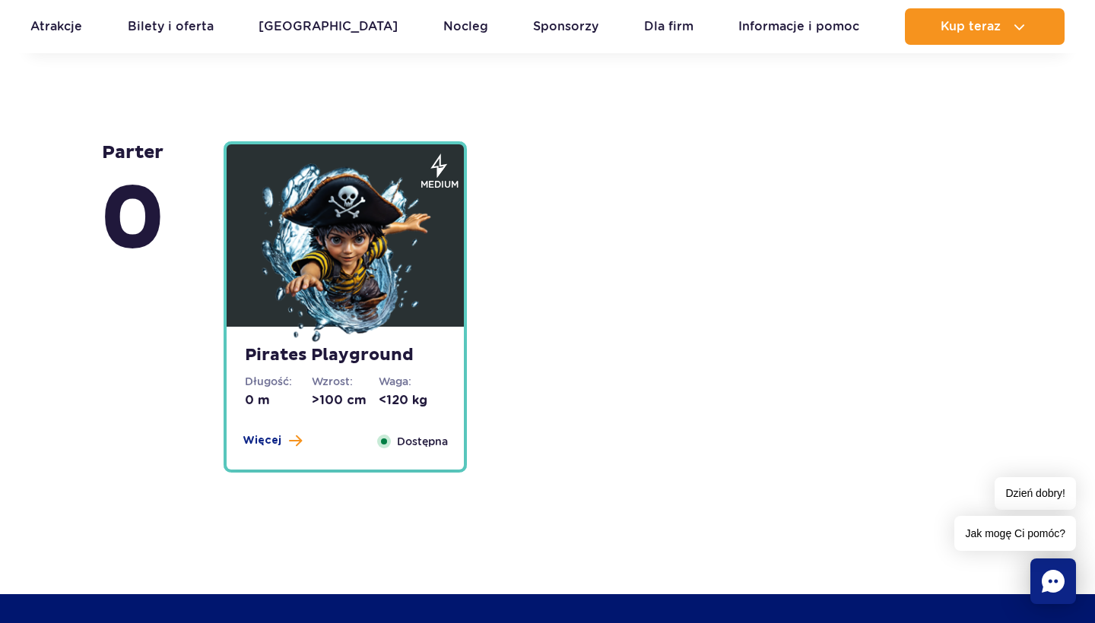
click at [350, 359] on strong "Pirates Playground" at bounding box center [345, 355] width 201 height 21
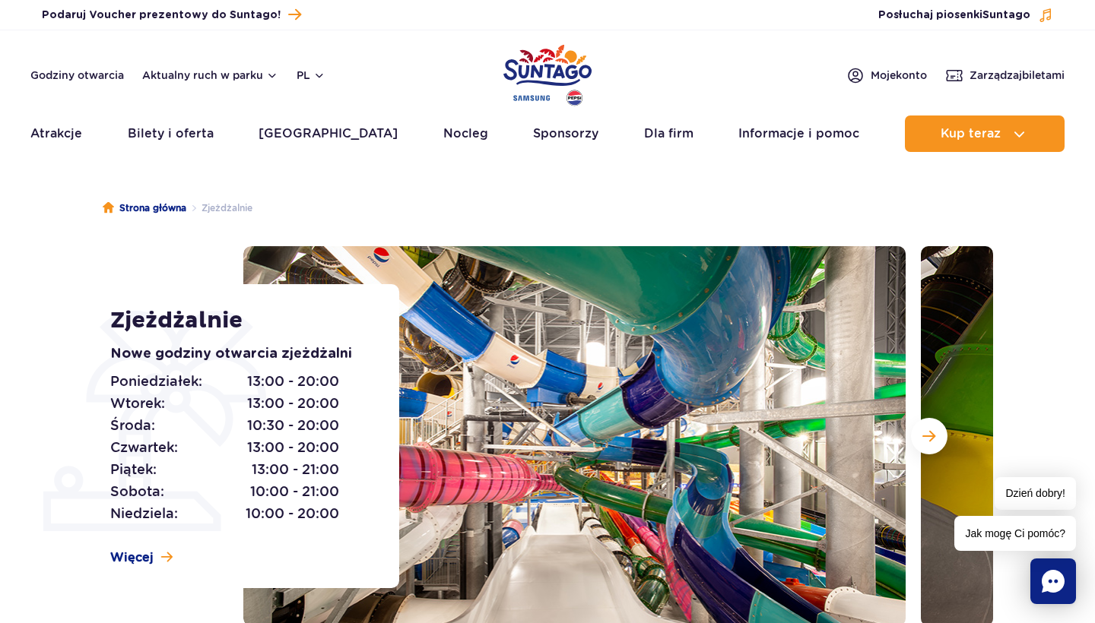
scroll to position [0, 0]
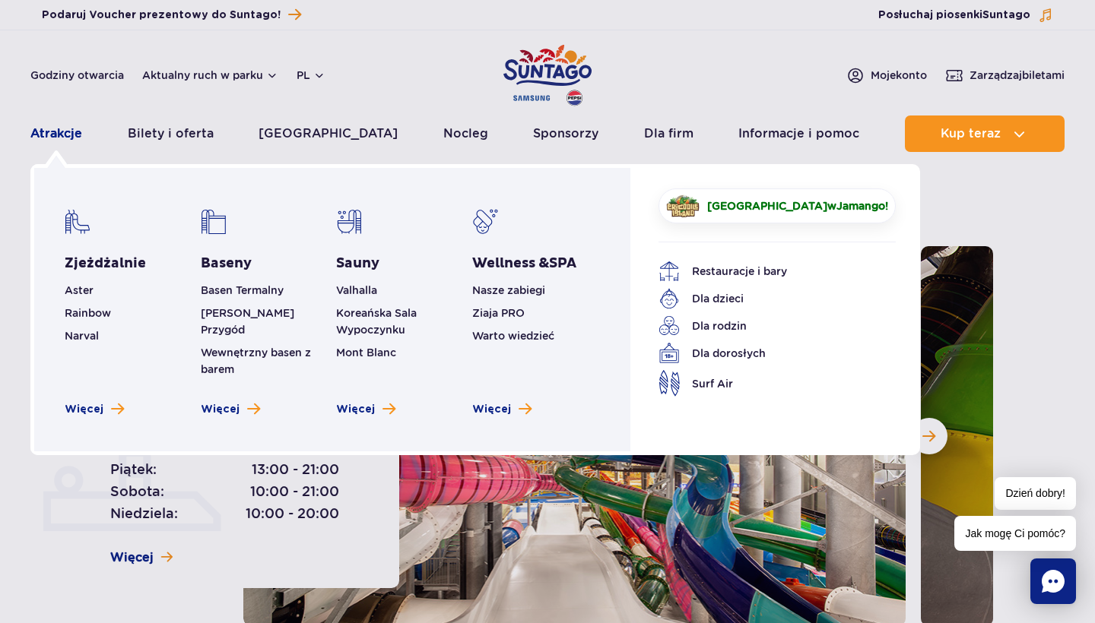
click at [59, 136] on link "Atrakcje" at bounding box center [56, 134] width 52 height 36
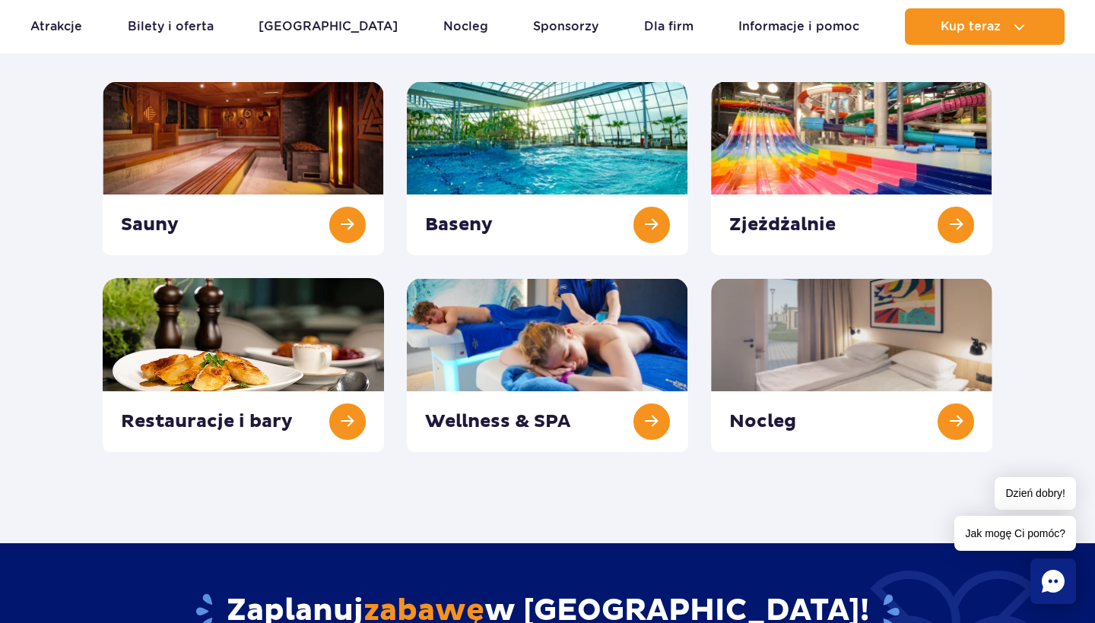
scroll to position [55, 0]
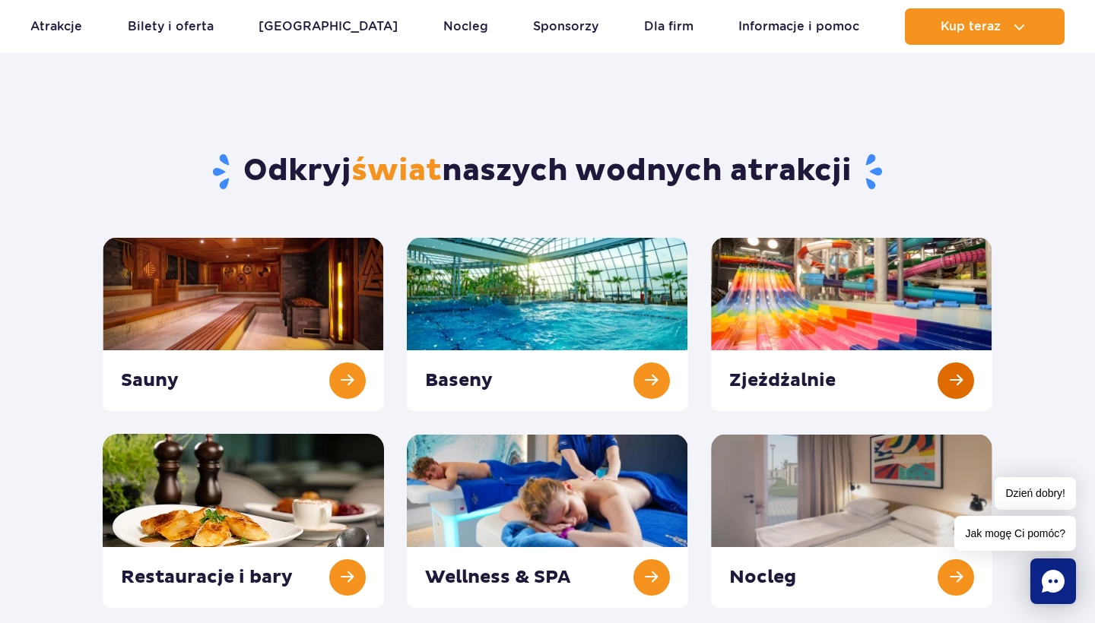
click at [801, 301] on link at bounding box center [851, 324] width 281 height 174
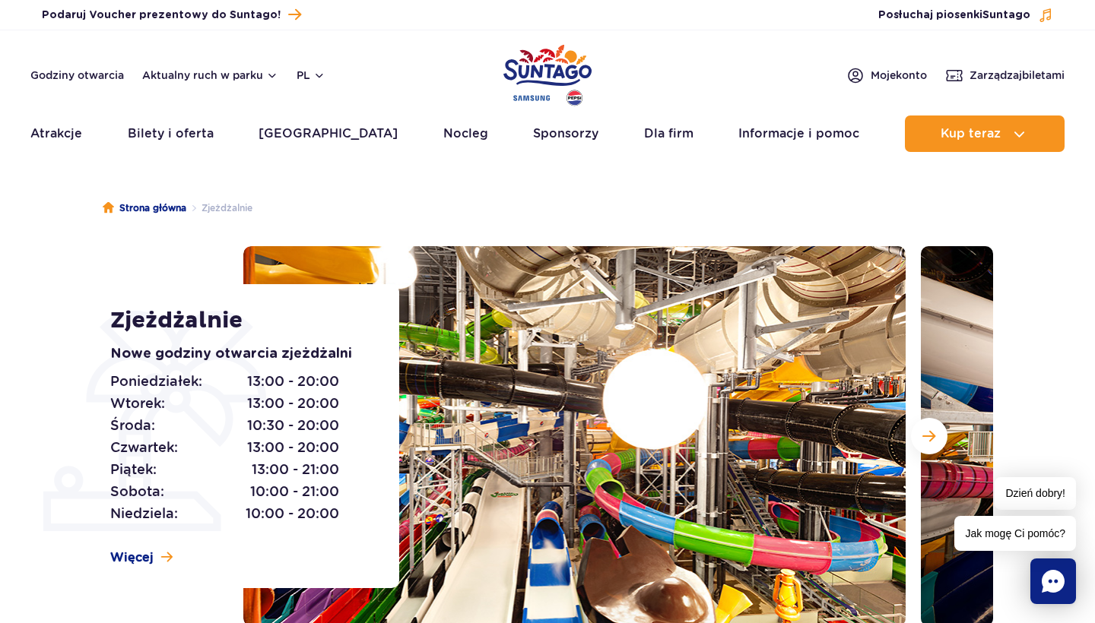
click at [683, 450] on img at bounding box center [574, 436] width 662 height 380
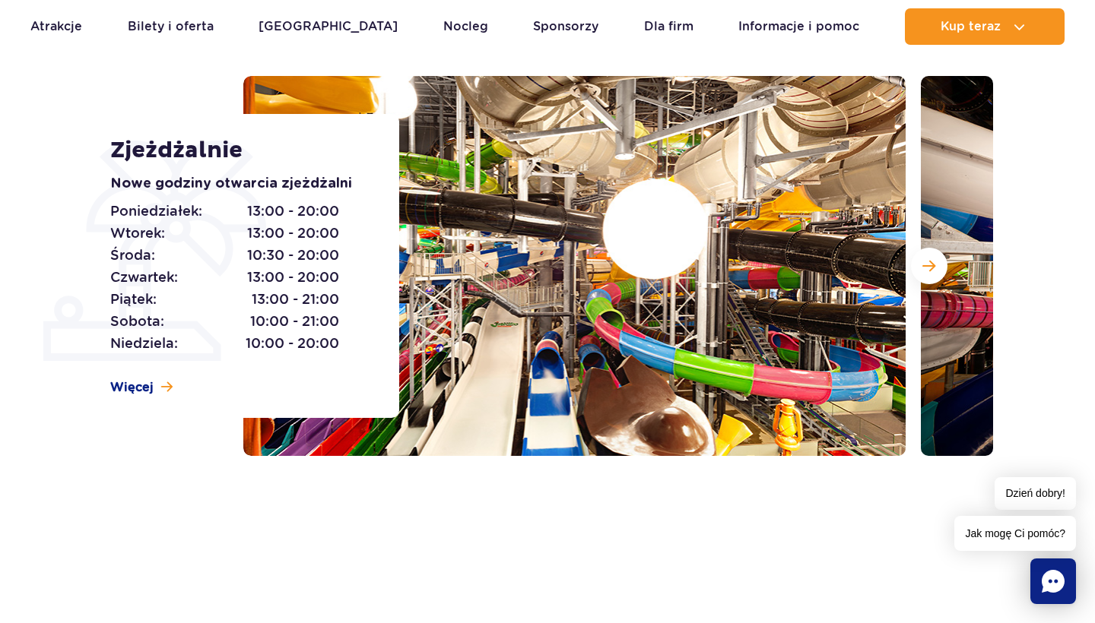
scroll to position [170, 0]
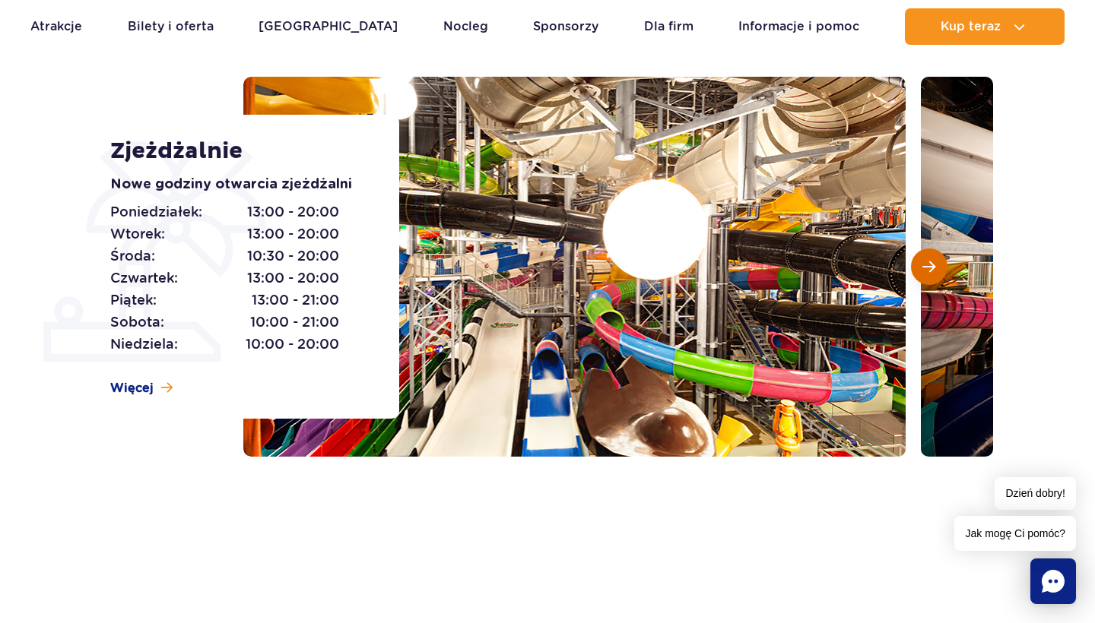
click at [933, 261] on span "Następny slajd" at bounding box center [928, 267] width 13 height 14
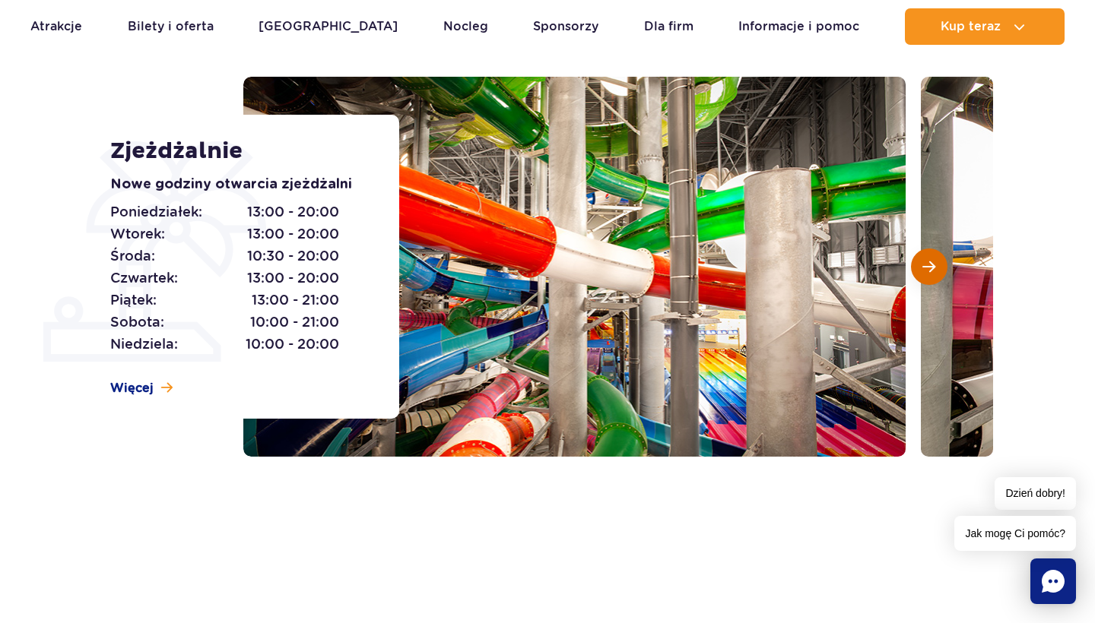
click at [932, 262] on span "Następny slajd" at bounding box center [928, 267] width 13 height 14
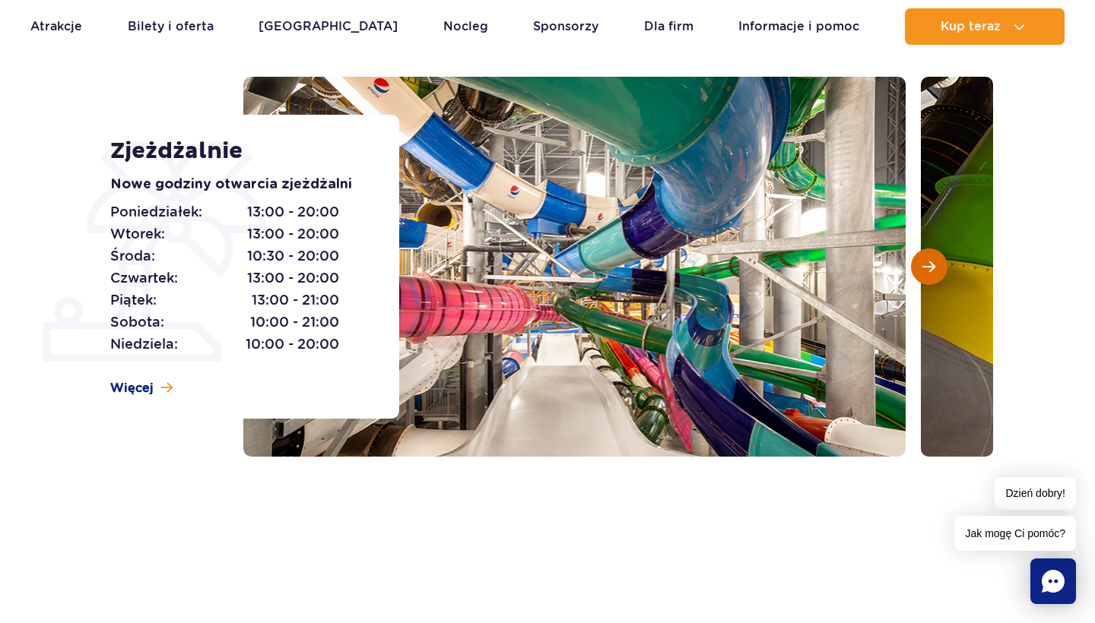
click at [932, 262] on span "Następny slajd" at bounding box center [928, 267] width 13 height 14
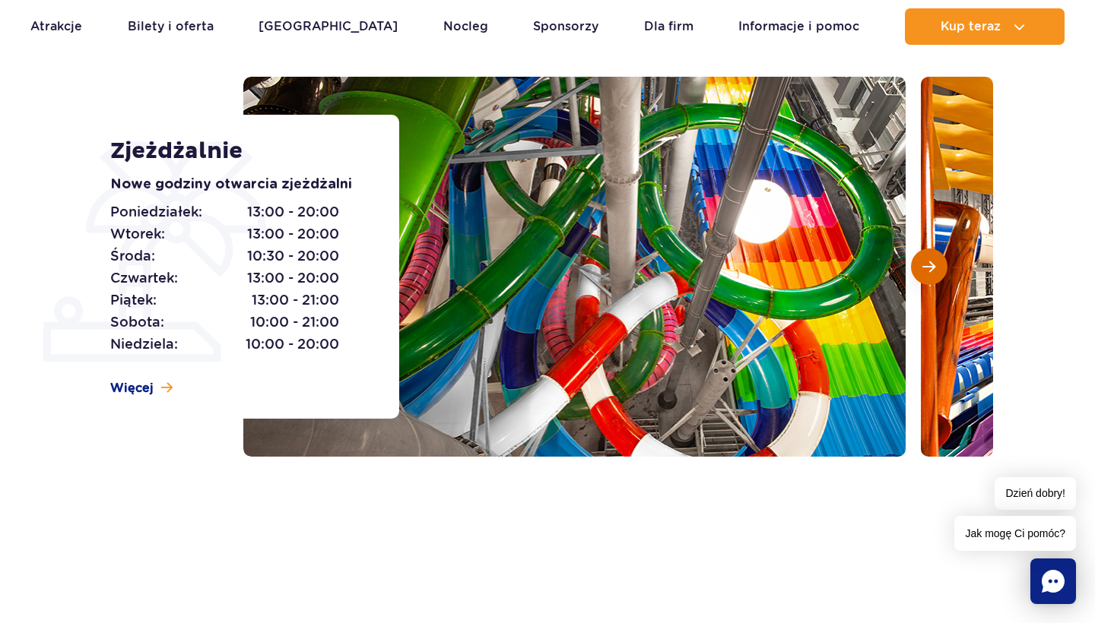
click at [932, 262] on span "Następny slajd" at bounding box center [928, 267] width 13 height 14
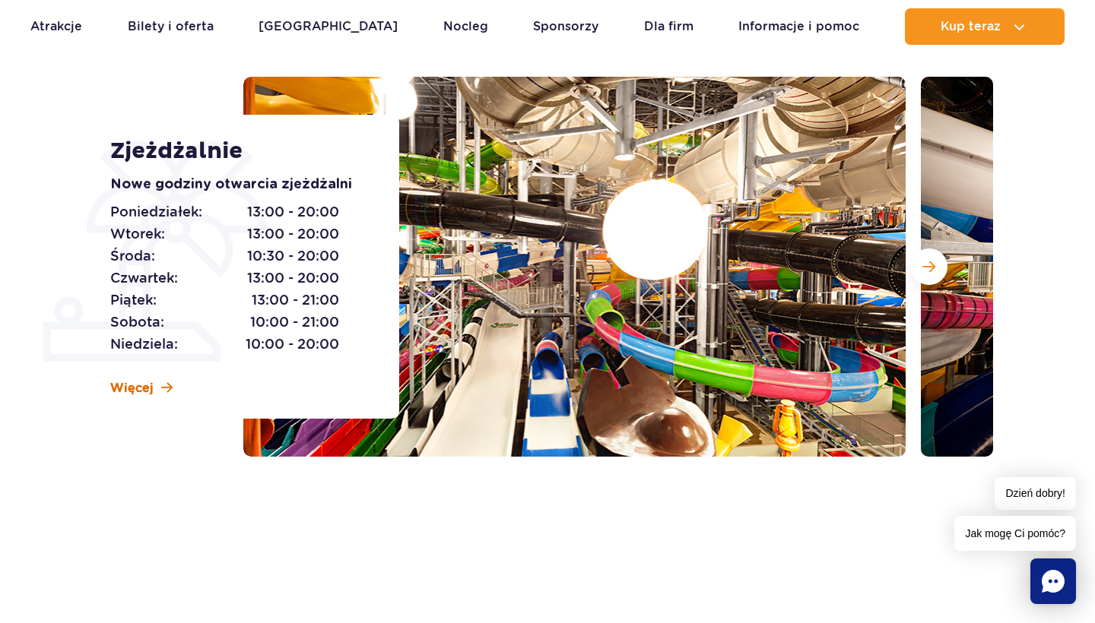
click at [151, 382] on span "Więcej" at bounding box center [131, 388] width 43 height 17
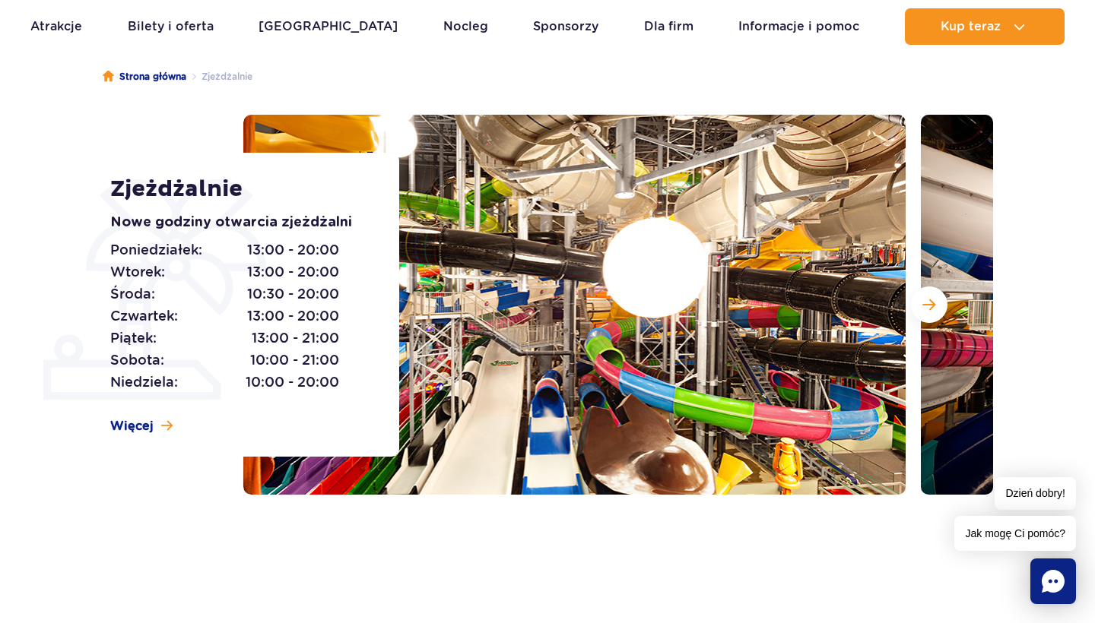
scroll to position [143, 0]
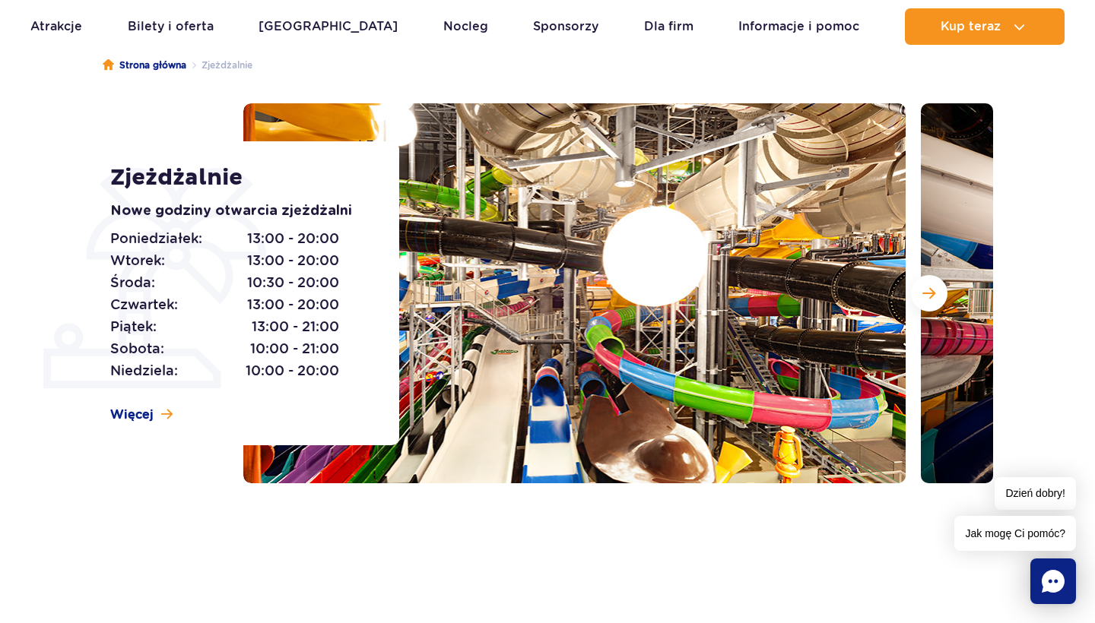
click at [74, 102] on div "Strona główna Zjeżdżalnie Zjeżdżalnie Nowe godziny otwarcia zjeżdżalni [DATE]: …" at bounding box center [547, 300] width 1095 height 547
